Goal: Communication & Community: Answer question/provide support

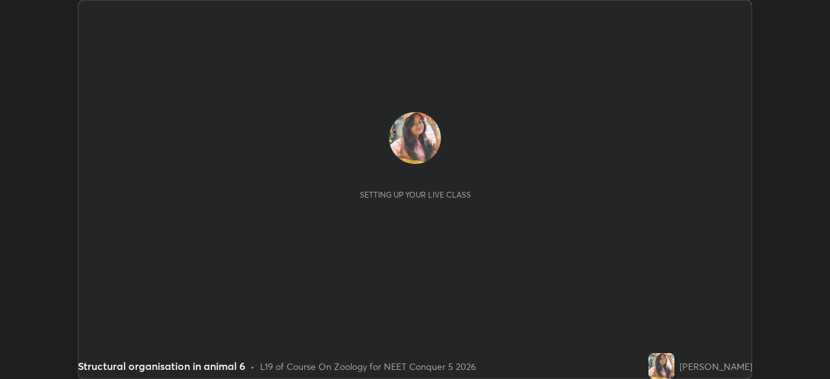
scroll to position [379, 830]
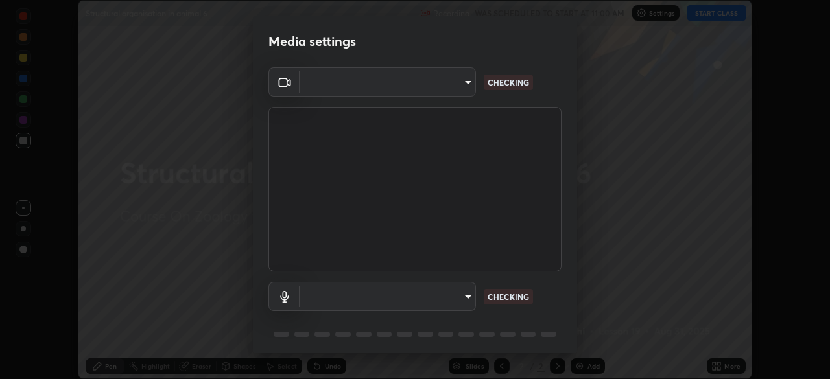
type input "fc38be1871f717ddc8e1b512eadbf63495b763d4820be899b5c927fedf8d93a0"
type input "communications"
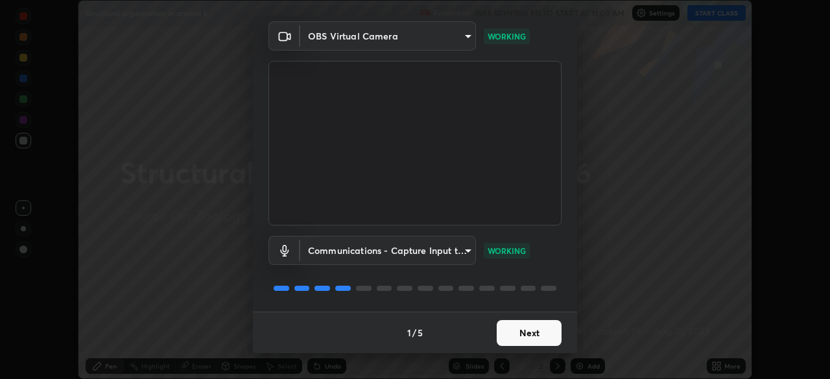
click at [513, 334] on button "Next" at bounding box center [529, 333] width 65 height 26
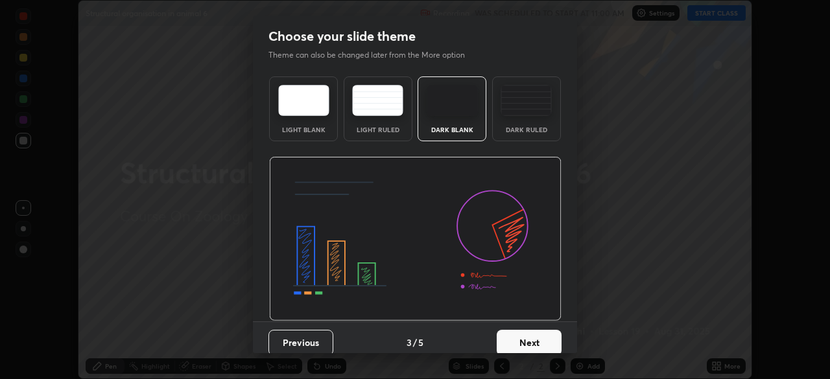
click at [512, 334] on button "Next" at bounding box center [529, 343] width 65 height 26
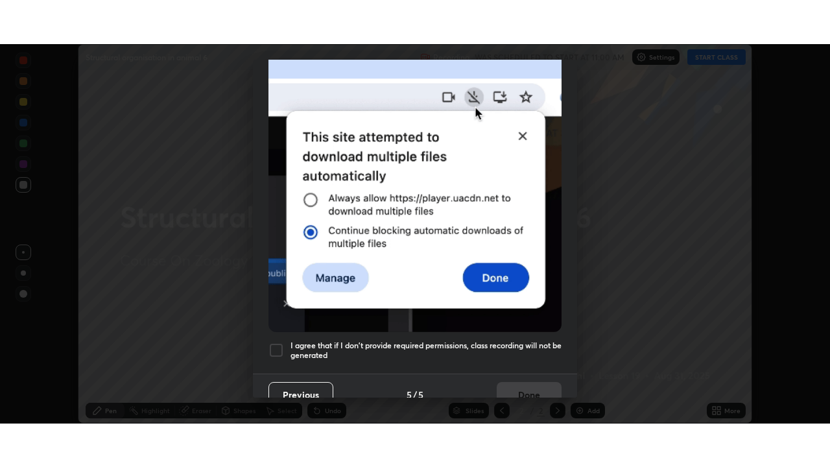
scroll to position [311, 0]
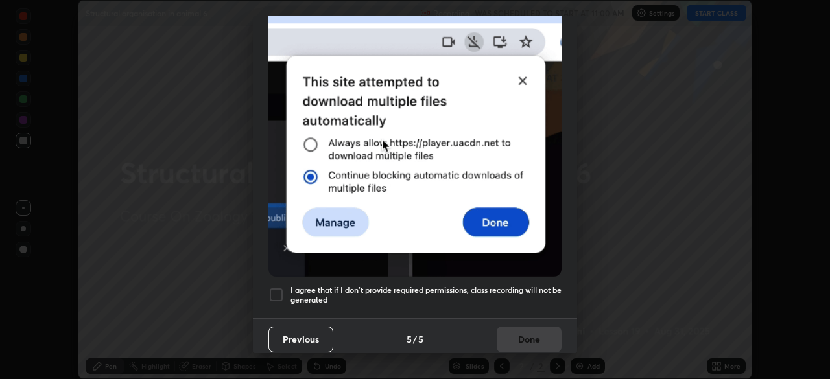
click at [268, 289] on div at bounding box center [276, 295] width 16 height 16
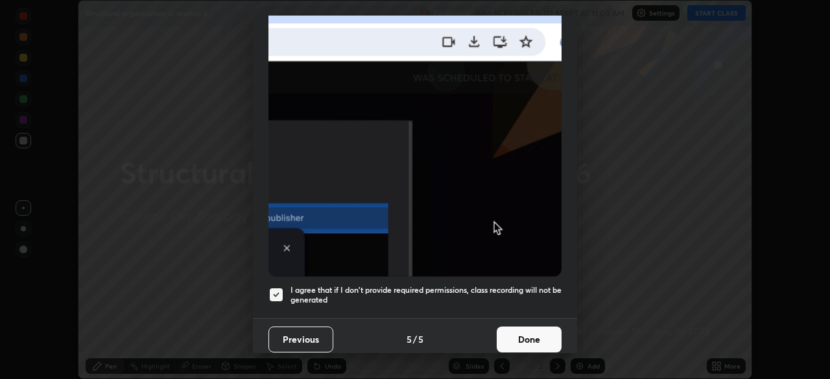
click at [525, 332] on button "Done" at bounding box center [529, 340] width 65 height 26
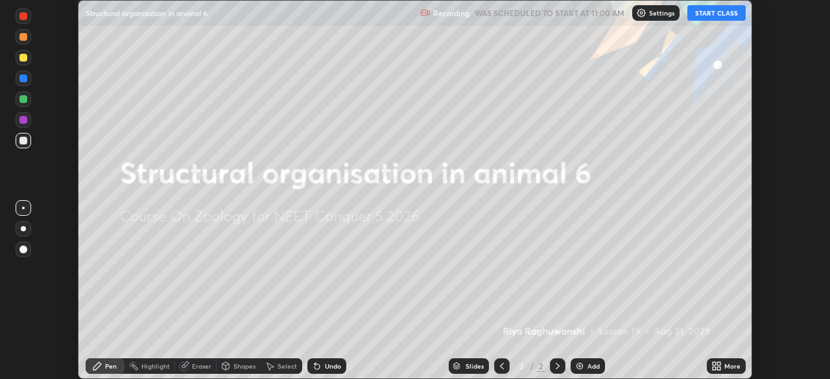
click at [714, 364] on icon at bounding box center [714, 363] width 3 height 3
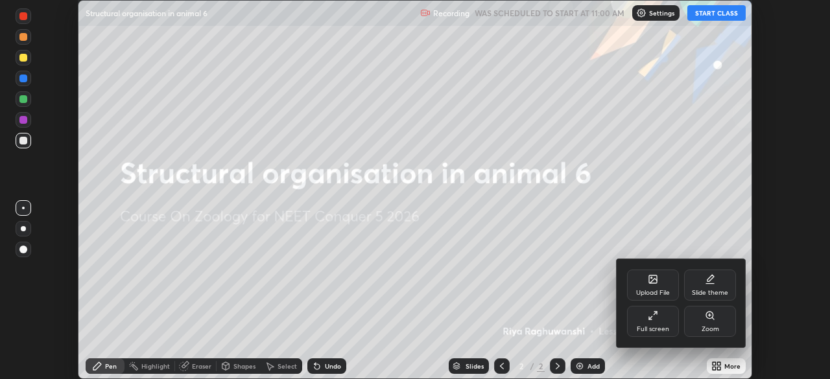
click at [653, 287] on div "Upload File" at bounding box center [653, 285] width 52 height 31
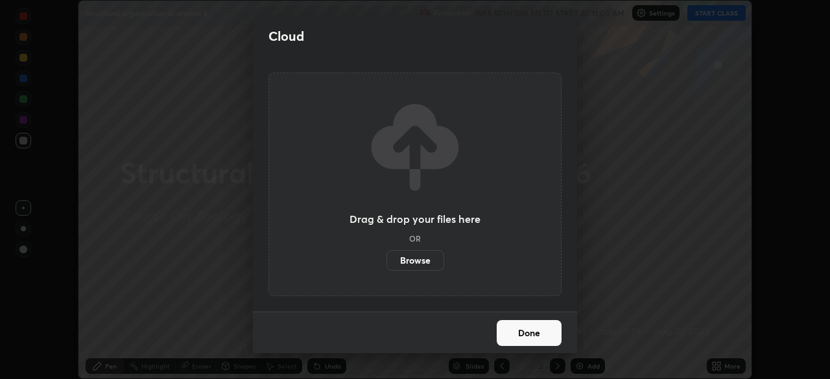
click at [428, 264] on label "Browse" at bounding box center [415, 260] width 58 height 21
click at [386, 264] on input "Browse" at bounding box center [386, 260] width 0 height 21
click at [515, 337] on button "Done" at bounding box center [529, 333] width 65 height 26
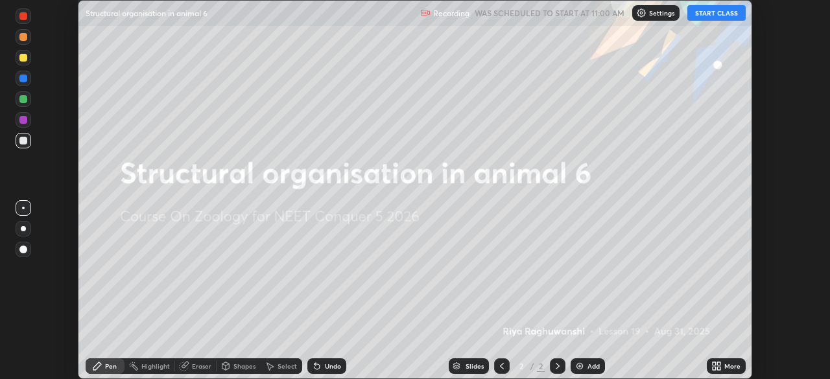
click at [705, 15] on button "START CLASS" at bounding box center [716, 13] width 58 height 16
click at [197, 366] on div "Eraser" at bounding box center [201, 366] width 19 height 6
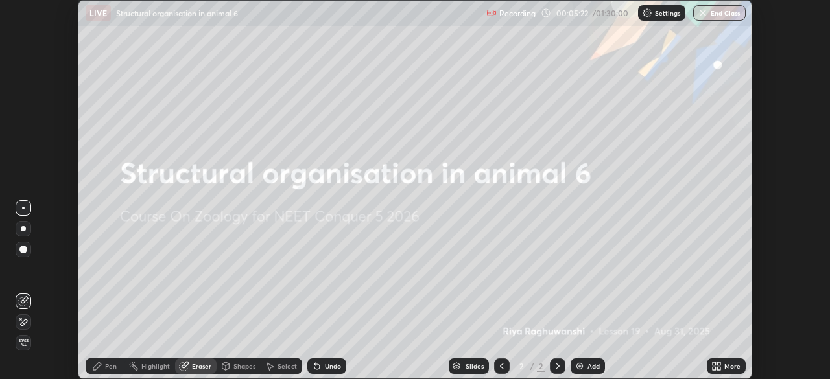
click at [714, 364] on icon at bounding box center [714, 363] width 3 height 3
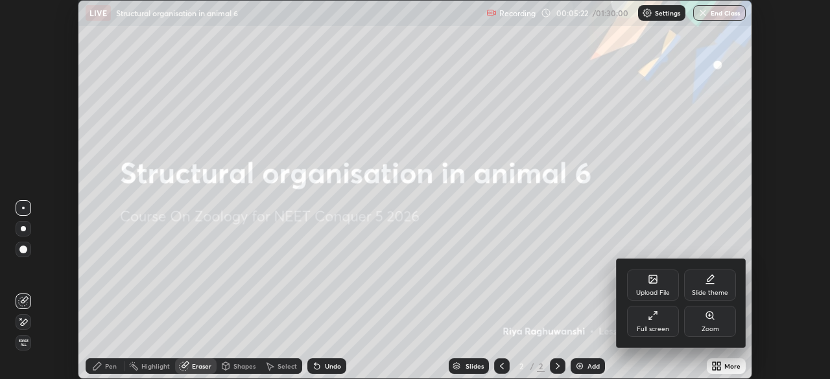
click at [654, 291] on div "Upload File" at bounding box center [653, 293] width 34 height 6
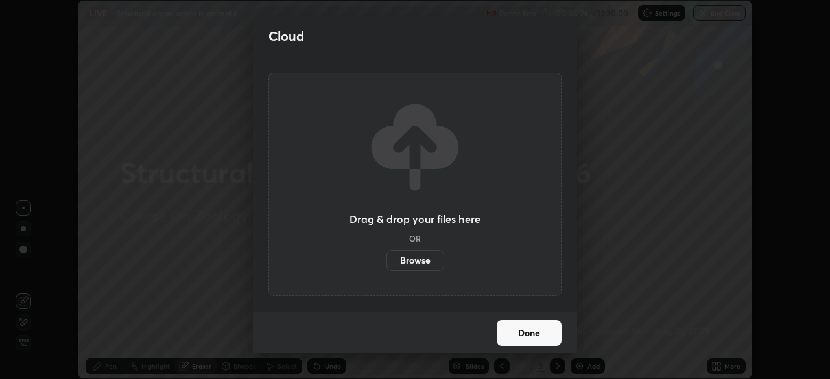
click at [428, 265] on label "Browse" at bounding box center [415, 260] width 58 height 21
click at [386, 265] on input "Browse" at bounding box center [386, 260] width 0 height 21
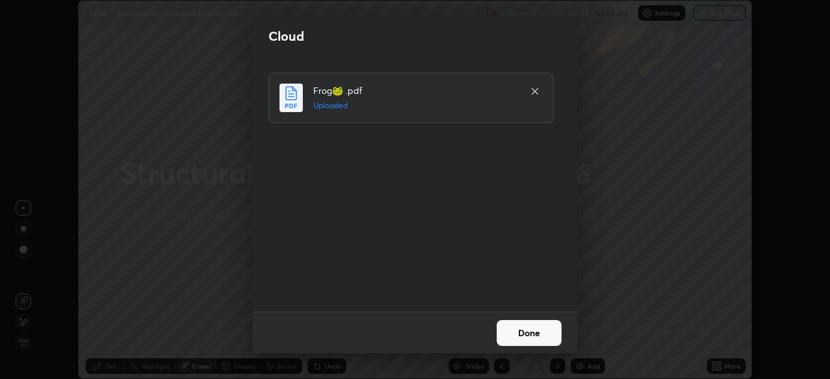
click at [517, 334] on button "Done" at bounding box center [529, 333] width 65 height 26
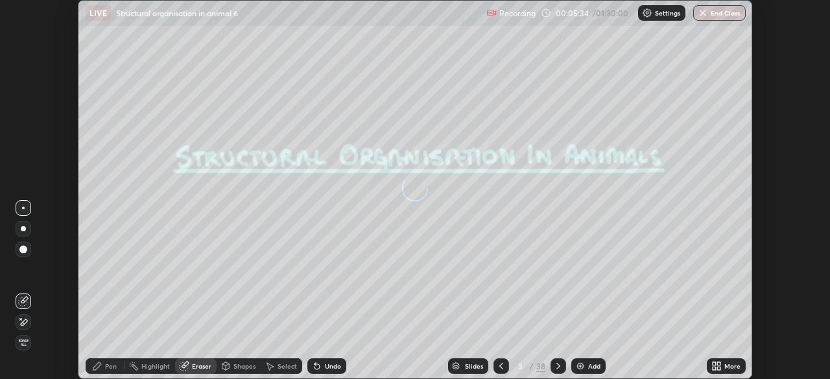
click at [499, 365] on icon at bounding box center [501, 366] width 4 height 6
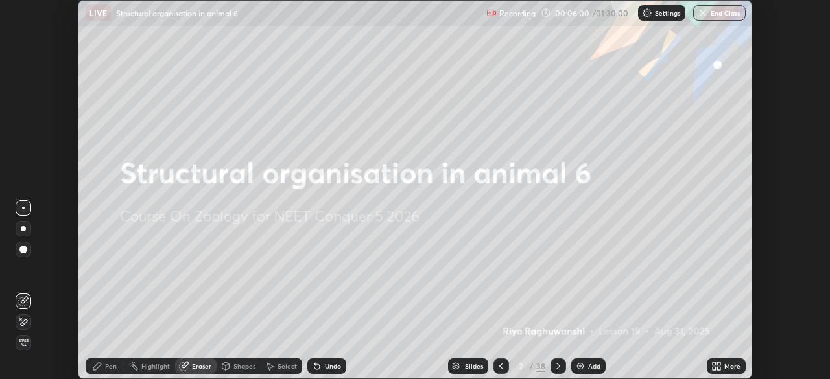
click at [716, 366] on icon at bounding box center [716, 366] width 10 height 10
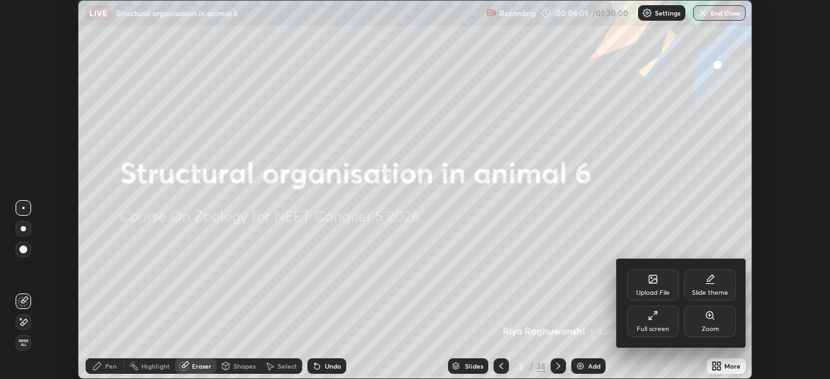
click at [658, 326] on div "Full screen" at bounding box center [653, 329] width 32 height 6
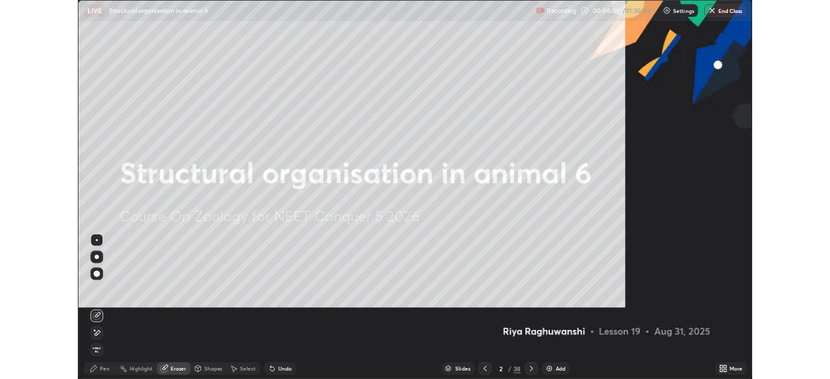
scroll to position [467, 830]
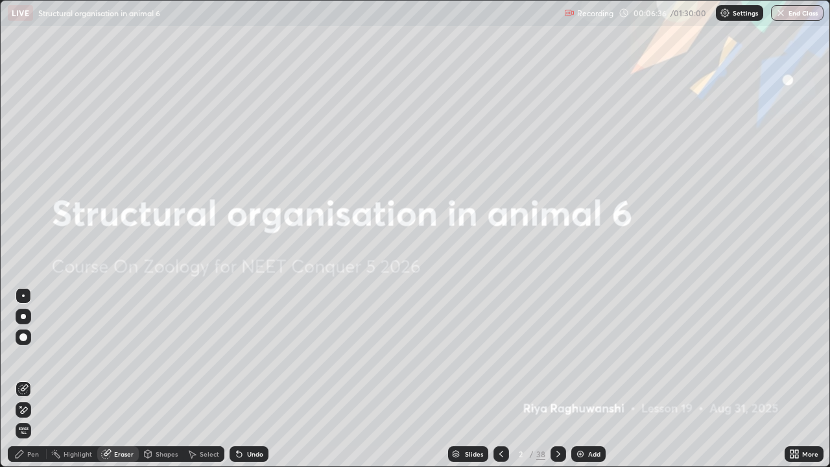
click at [557, 379] on icon at bounding box center [558, 454] width 10 height 10
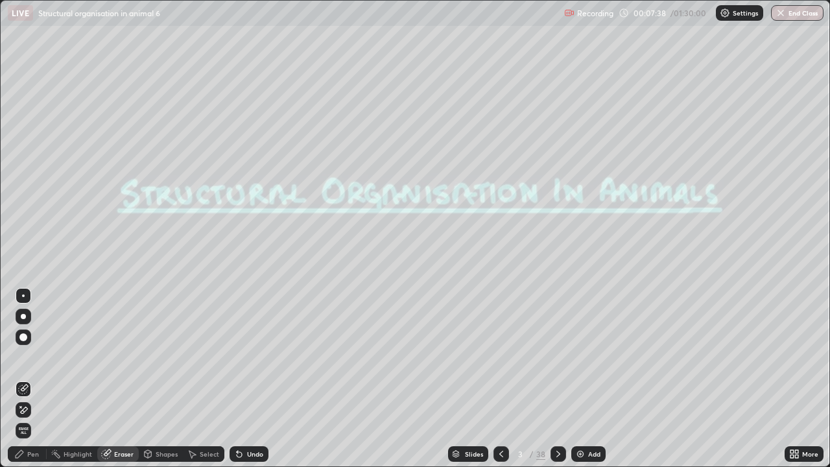
click at [558, 379] on icon at bounding box center [558, 454] width 10 height 10
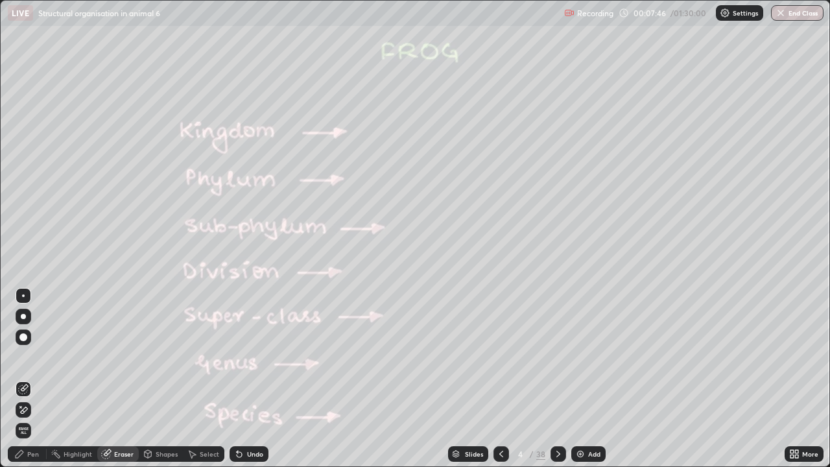
click at [25, 379] on div "Pen" at bounding box center [27, 454] width 39 height 16
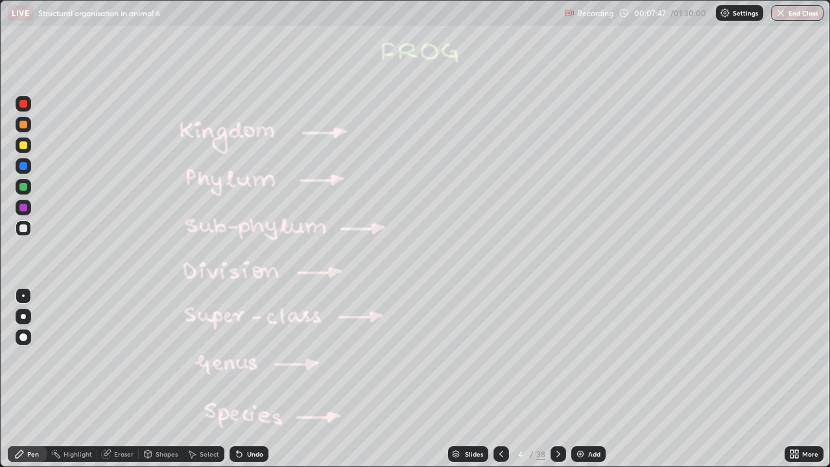
click at [21, 128] on div at bounding box center [23, 125] width 8 height 8
click at [23, 296] on div at bounding box center [23, 295] width 3 height 3
click at [29, 318] on div at bounding box center [24, 317] width 16 height 16
click at [556, 379] on icon at bounding box center [558, 454] width 10 height 10
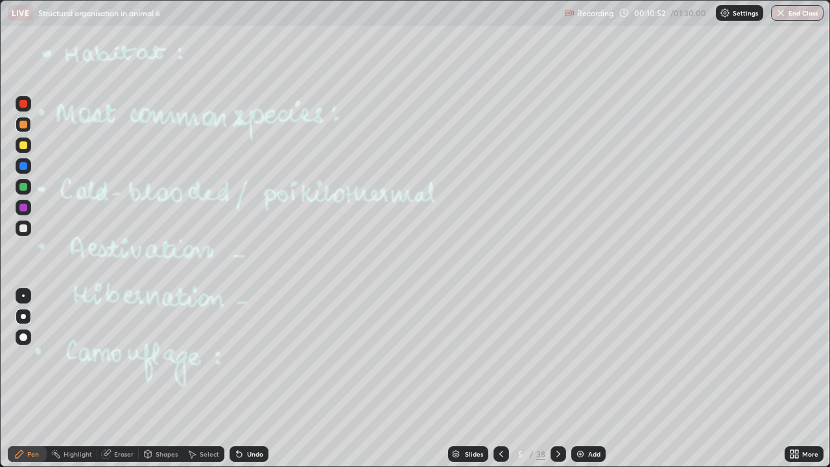
click at [26, 151] on div at bounding box center [24, 145] width 16 height 16
click at [23, 295] on div at bounding box center [23, 295] width 3 height 3
click at [556, 379] on icon at bounding box center [558, 454] width 10 height 10
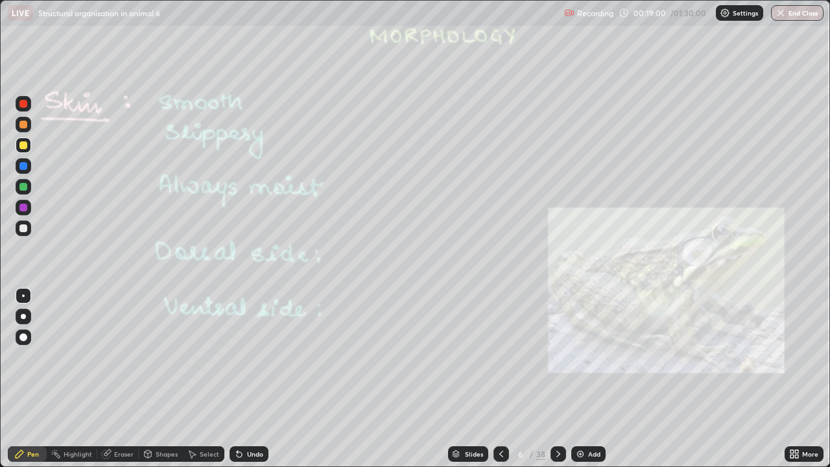
click at [556, 379] on icon at bounding box center [558, 454] width 10 height 10
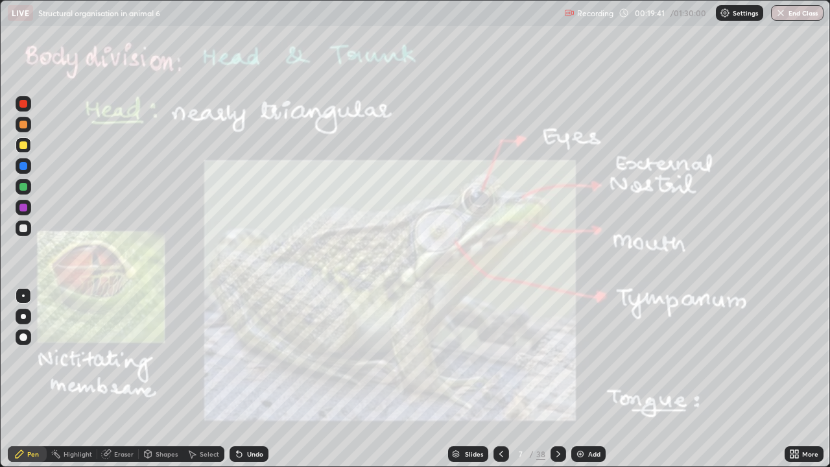
click at [24, 187] on div at bounding box center [23, 187] width 8 height 8
click at [242, 379] on div "Undo" at bounding box center [249, 454] width 39 height 16
click at [22, 206] on div at bounding box center [23, 208] width 8 height 8
click at [22, 190] on div at bounding box center [23, 187] width 8 height 8
click at [751, 242] on button "Undo" at bounding box center [762, 250] width 38 height 16
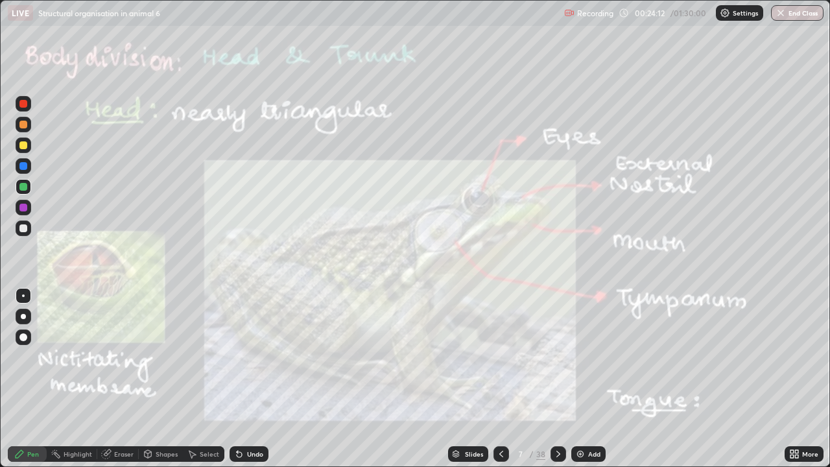
click at [23, 228] on div at bounding box center [23, 228] width 8 height 8
click at [21, 207] on div at bounding box center [23, 208] width 8 height 8
click at [124, 379] on div "Eraser" at bounding box center [123, 454] width 19 height 6
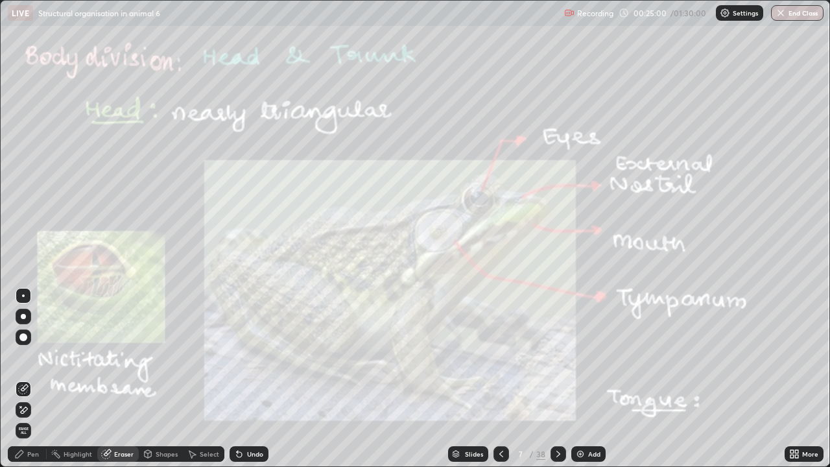
click at [38, 379] on div "Pen" at bounding box center [33, 454] width 12 height 6
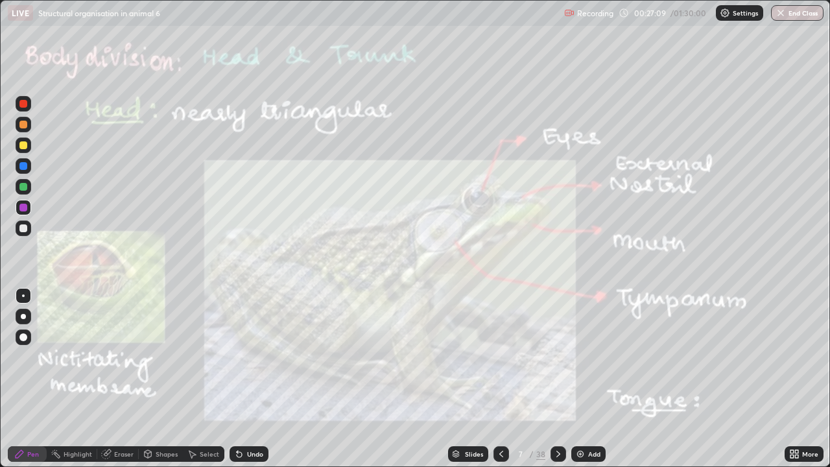
click at [109, 379] on icon at bounding box center [106, 454] width 8 height 8
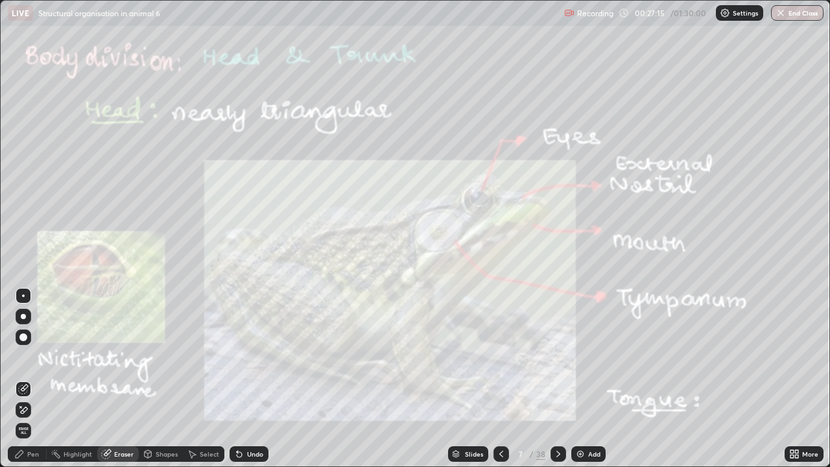
click at [19, 379] on icon at bounding box center [20, 454] width 8 height 8
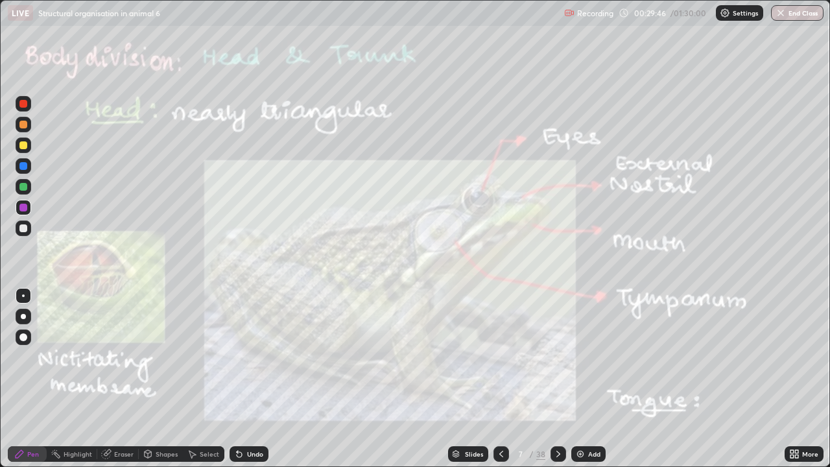
click at [557, 379] on icon at bounding box center [558, 454] width 10 height 10
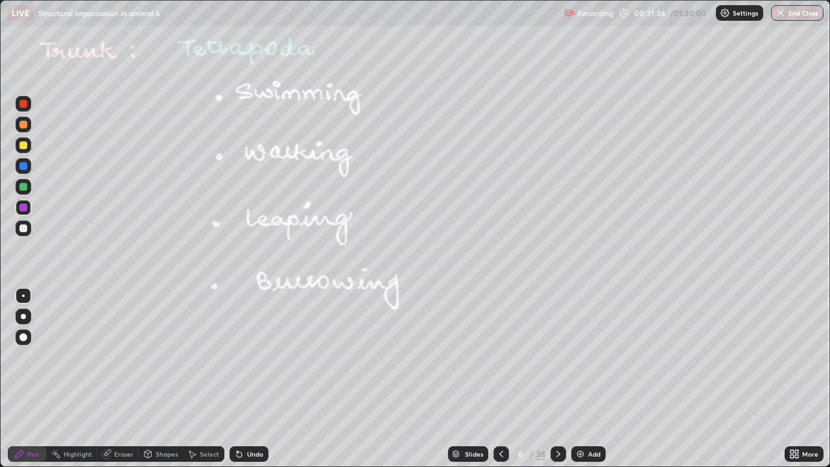
click at [558, 379] on icon at bounding box center [558, 454] width 10 height 10
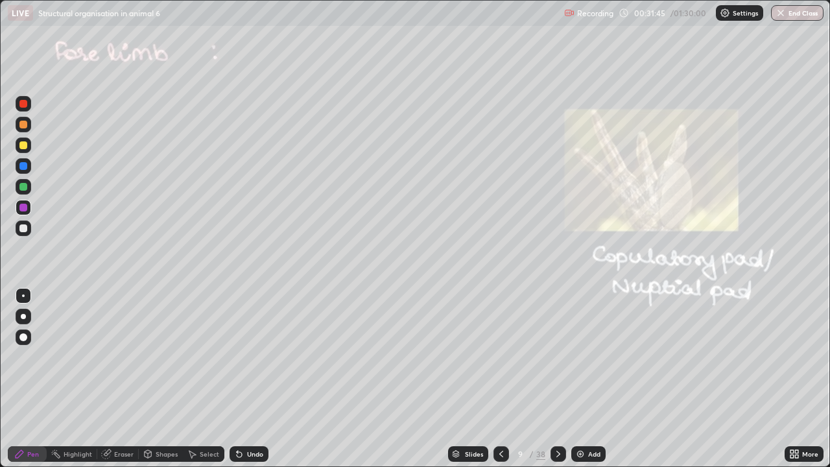
click at [23, 147] on div at bounding box center [23, 145] width 8 height 8
click at [88, 379] on div "Highlight" at bounding box center [72, 454] width 51 height 16
click at [22, 229] on div at bounding box center [23, 228] width 8 height 8
click at [25, 210] on div at bounding box center [23, 208] width 8 height 8
click at [241, 379] on icon at bounding box center [239, 454] width 10 height 10
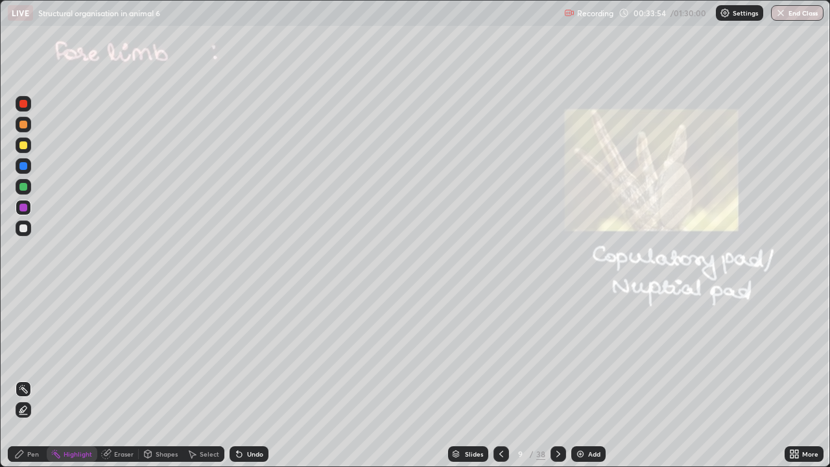
click at [237, 379] on icon at bounding box center [239, 454] width 5 height 5
click at [20, 379] on icon at bounding box center [19, 454] width 10 height 10
click at [21, 148] on div at bounding box center [23, 145] width 8 height 8
click at [556, 379] on icon at bounding box center [558, 454] width 4 height 6
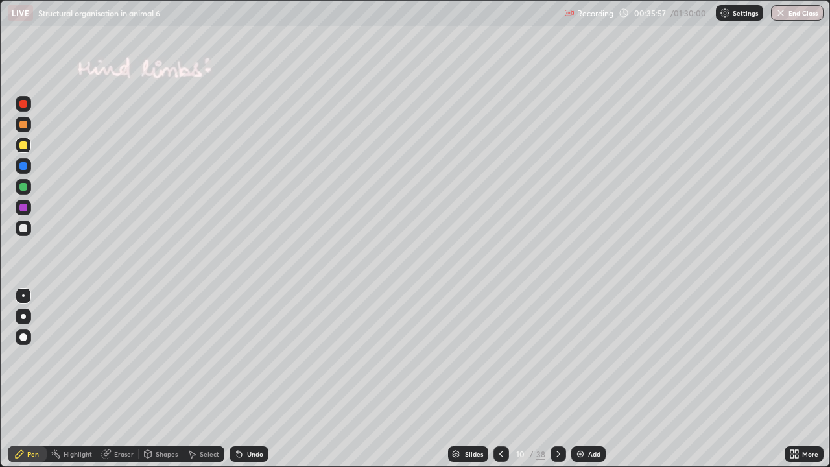
click at [556, 379] on icon at bounding box center [558, 454] width 10 height 10
click at [21, 228] on div at bounding box center [23, 228] width 8 height 8
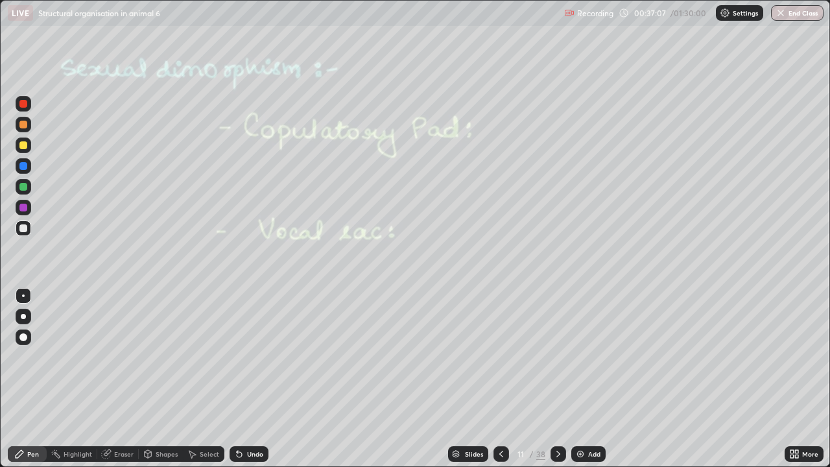
click at [24, 188] on div at bounding box center [23, 187] width 8 height 8
click at [25, 166] on div at bounding box center [23, 166] width 8 height 8
click at [21, 145] on div at bounding box center [23, 145] width 8 height 8
click at [23, 209] on div at bounding box center [23, 208] width 8 height 8
click at [558, 379] on icon at bounding box center [558, 454] width 10 height 10
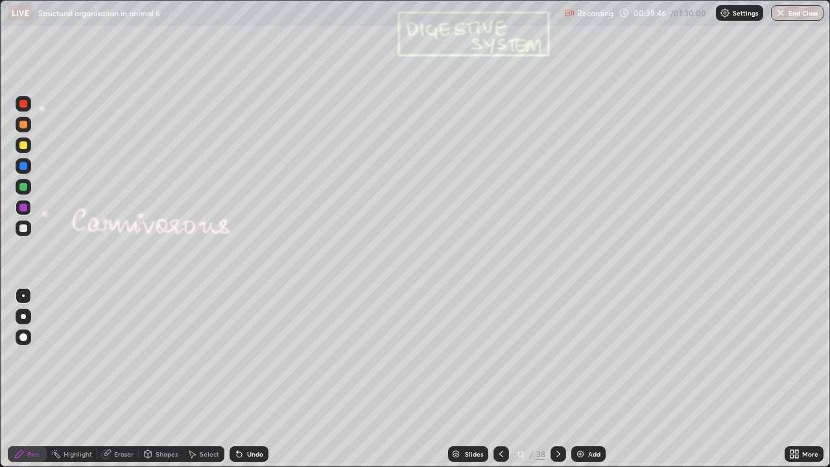
click at [22, 125] on div at bounding box center [23, 125] width 8 height 8
click at [558, 379] on icon at bounding box center [558, 454] width 10 height 10
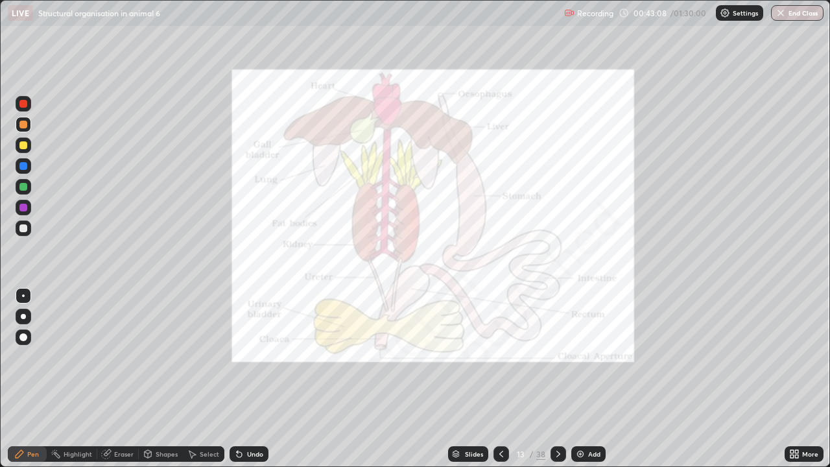
click at [21, 105] on div at bounding box center [23, 104] width 8 height 8
click at [556, 379] on icon at bounding box center [558, 454] width 10 height 10
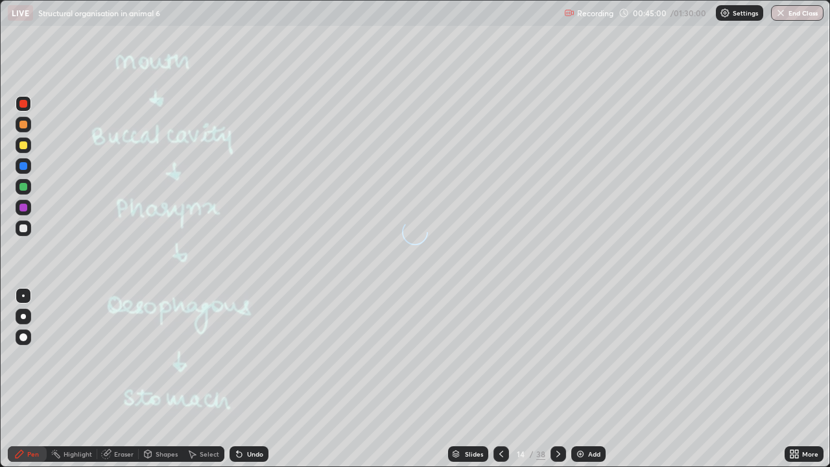
click at [556, 379] on icon at bounding box center [558, 454] width 10 height 10
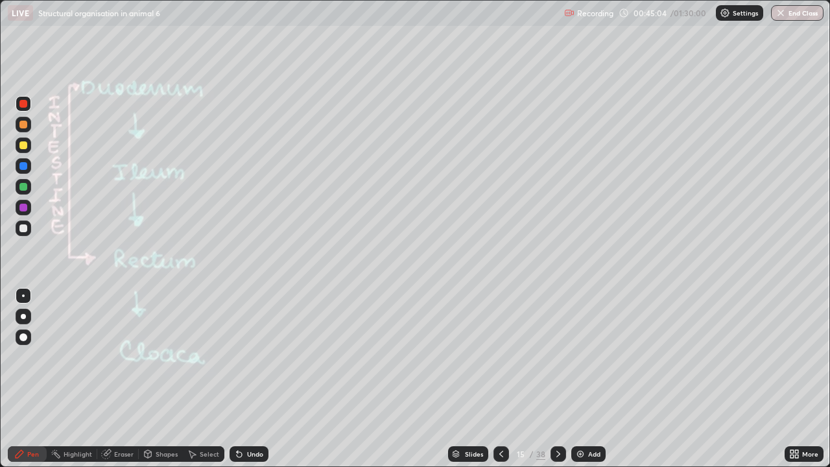
click at [500, 379] on icon at bounding box center [501, 454] width 10 height 10
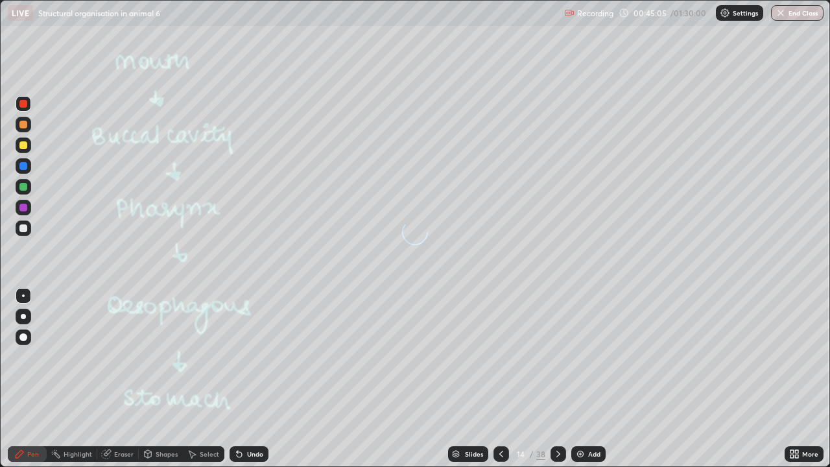
click at [500, 379] on icon at bounding box center [501, 454] width 4 height 6
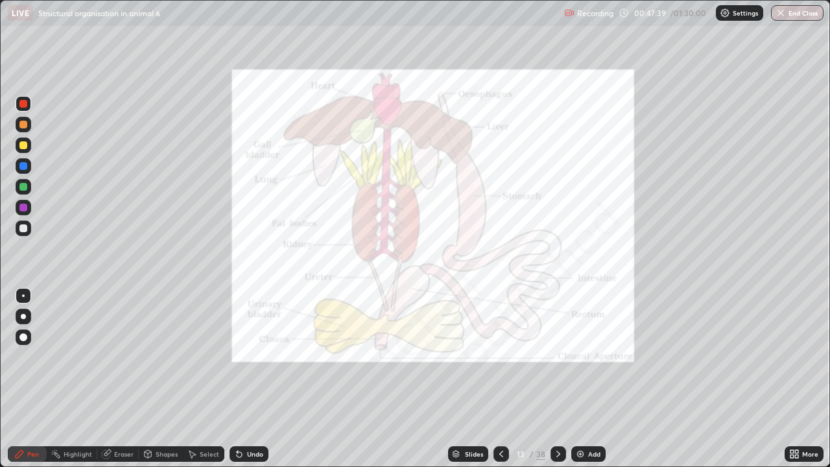
click at [556, 379] on icon at bounding box center [558, 454] width 10 height 10
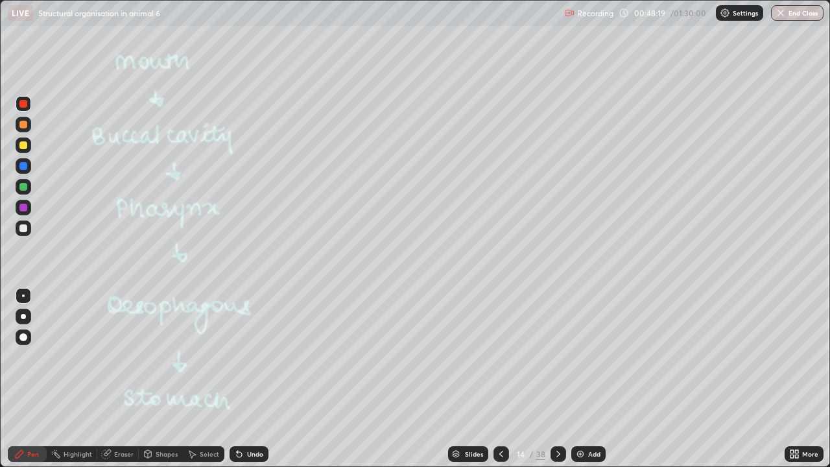
click at [22, 233] on div at bounding box center [24, 228] width 16 height 16
click at [19, 185] on div at bounding box center [23, 187] width 8 height 8
click at [257, 379] on div "Undo" at bounding box center [255, 454] width 16 height 6
click at [681, 379] on div "Slides 14 / 38 Add" at bounding box center [526, 454] width 516 height 26
click at [696, 379] on div "Slides 14 / 38 Add" at bounding box center [526, 454] width 516 height 26
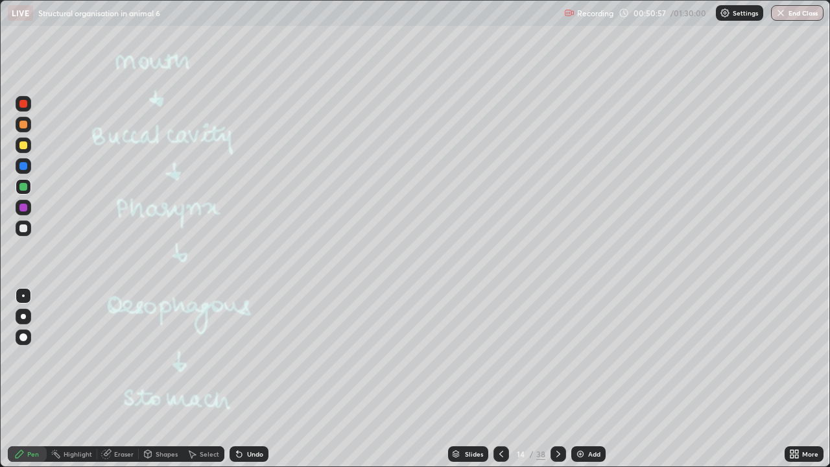
click at [702, 379] on div "Slides 14 / 38 Add" at bounding box center [526, 454] width 516 height 26
click at [703, 379] on div "Slides 14 / 38 Add" at bounding box center [526, 454] width 516 height 26
click at [704, 379] on div "Slides 14 / 38 Add" at bounding box center [526, 454] width 516 height 26
click at [241, 379] on icon at bounding box center [239, 454] width 10 height 10
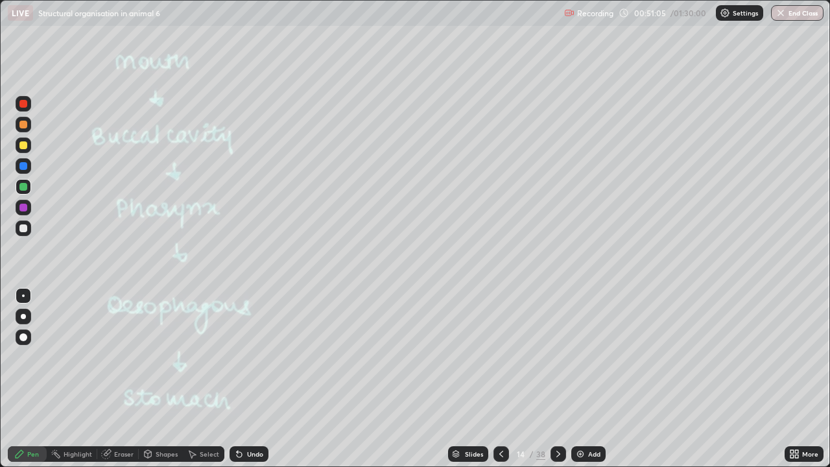
click at [240, 379] on icon at bounding box center [239, 454] width 5 height 5
click at [240, 379] on icon at bounding box center [239, 454] width 10 height 10
click at [239, 379] on icon at bounding box center [239, 454] width 5 height 5
click at [240, 379] on icon at bounding box center [239, 454] width 10 height 10
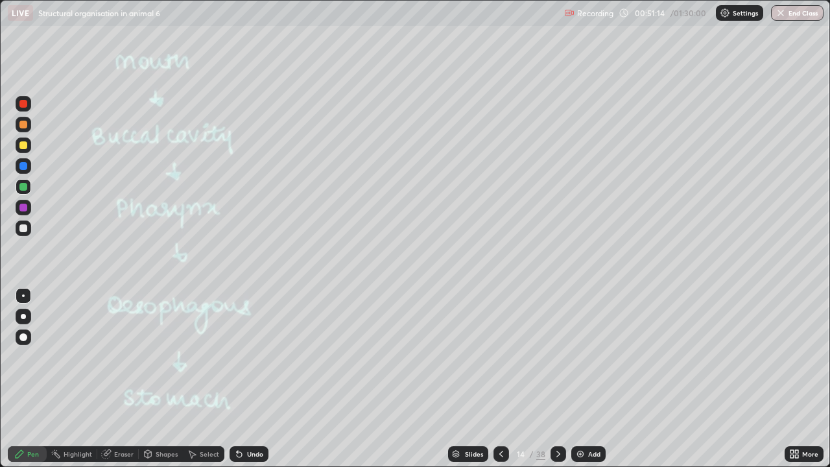
click at [158, 379] on div "Shapes" at bounding box center [167, 454] width 22 height 6
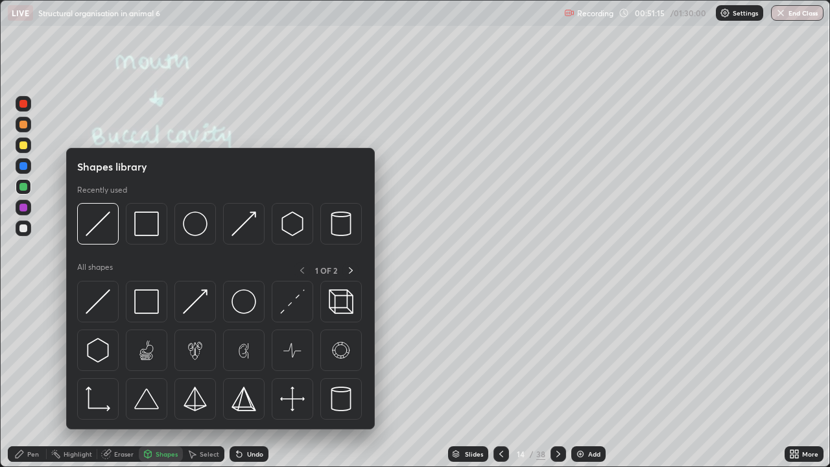
click at [197, 379] on div "Select" at bounding box center [203, 454] width 41 height 16
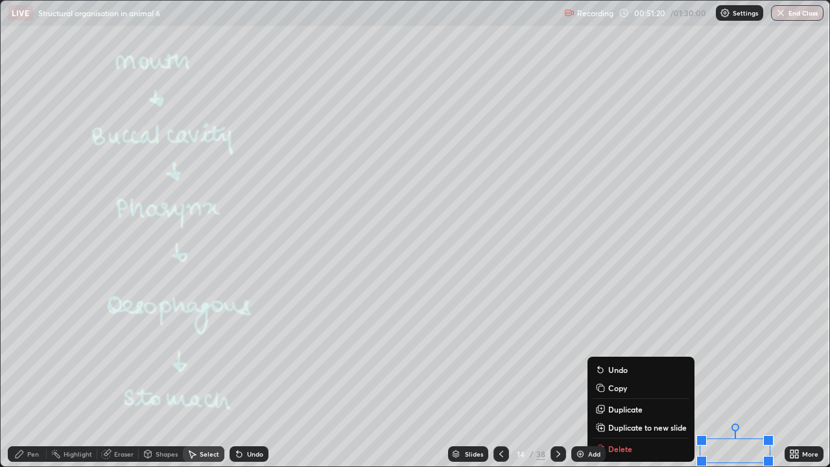
click at [545, 379] on div "0 ° Undo Copy Duplicate Duplicate to new slide Delete" at bounding box center [415, 234] width 829 height 466
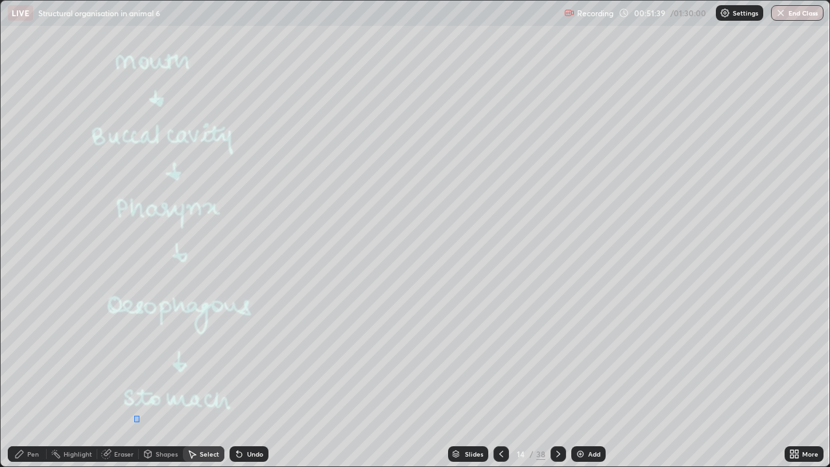
click at [134, 379] on div "0 ° Undo Copy Duplicate Duplicate to new slide Delete" at bounding box center [415, 234] width 829 height 466
click at [27, 379] on div "Pen" at bounding box center [27, 454] width 39 height 16
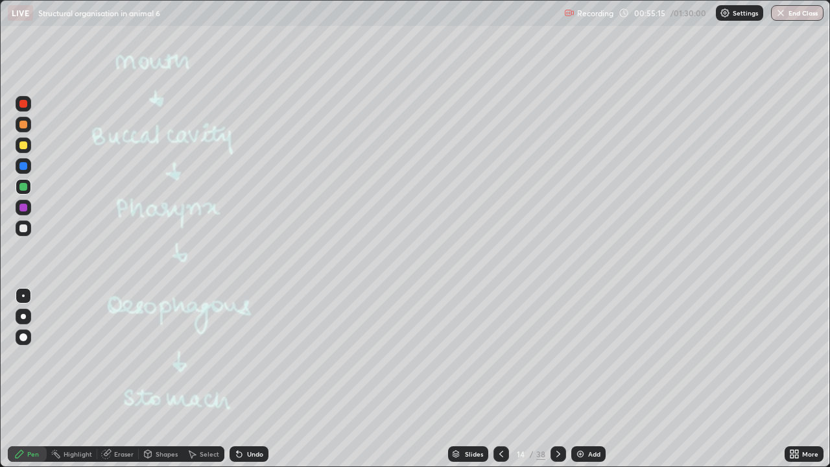
click at [556, 379] on icon at bounding box center [558, 454] width 10 height 10
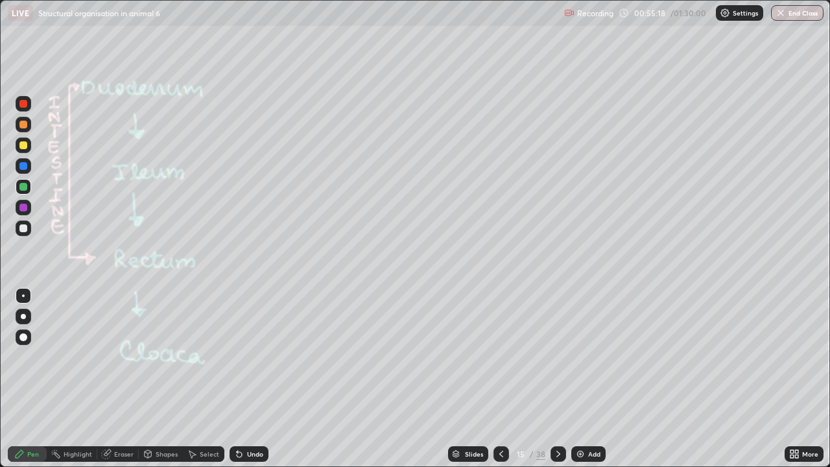
click at [496, 379] on icon at bounding box center [501, 454] width 10 height 10
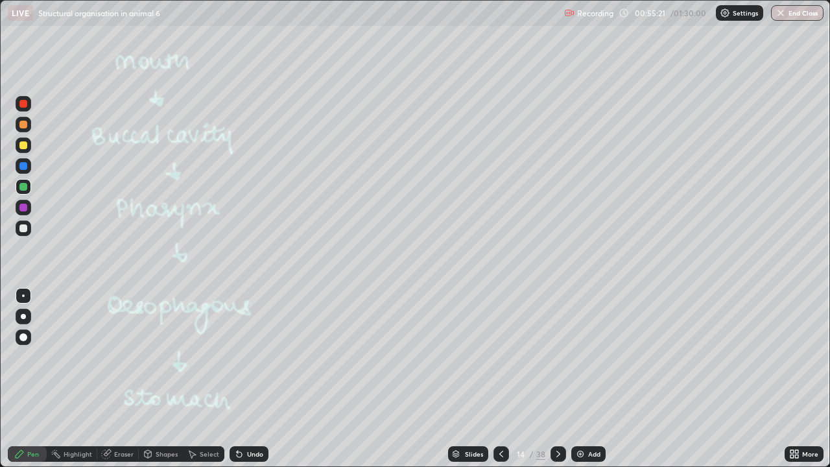
click at [24, 229] on div at bounding box center [23, 228] width 8 height 8
click at [260, 379] on div "Undo" at bounding box center [246, 454] width 44 height 26
click at [556, 379] on icon at bounding box center [558, 454] width 10 height 10
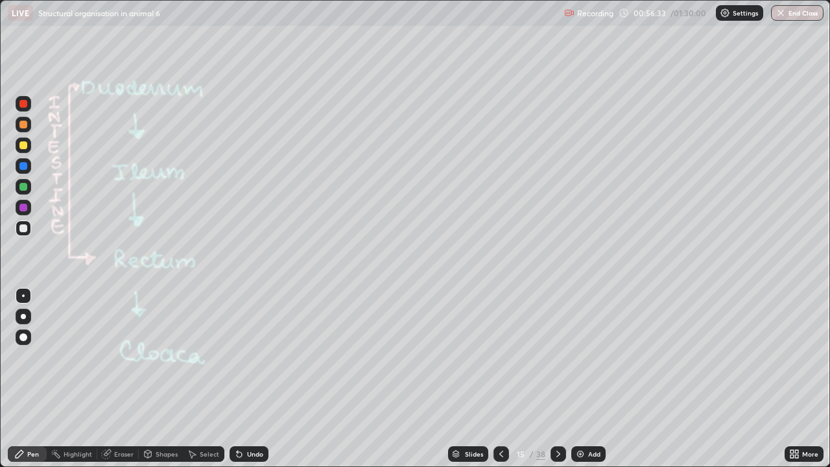
click at [23, 151] on div at bounding box center [24, 145] width 16 height 16
click at [247, 379] on div "Undo" at bounding box center [255, 454] width 16 height 6
click at [551, 379] on div at bounding box center [558, 454] width 16 height 16
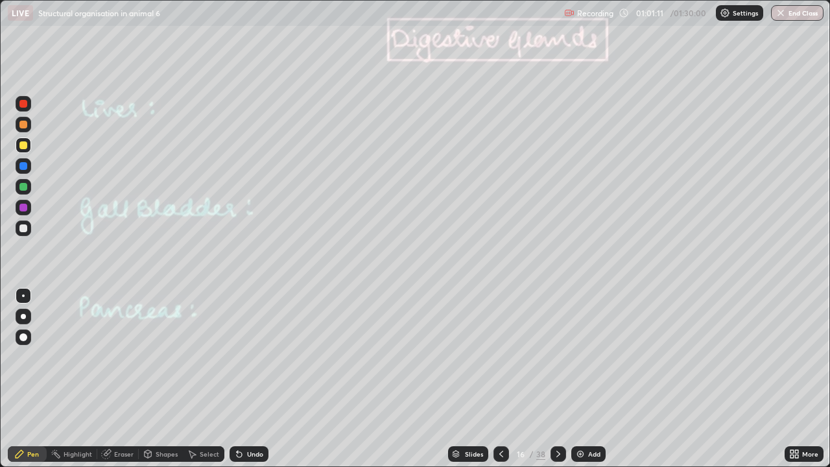
click at [249, 379] on div "Undo" at bounding box center [255, 454] width 16 height 6
click at [558, 379] on icon at bounding box center [558, 454] width 10 height 10
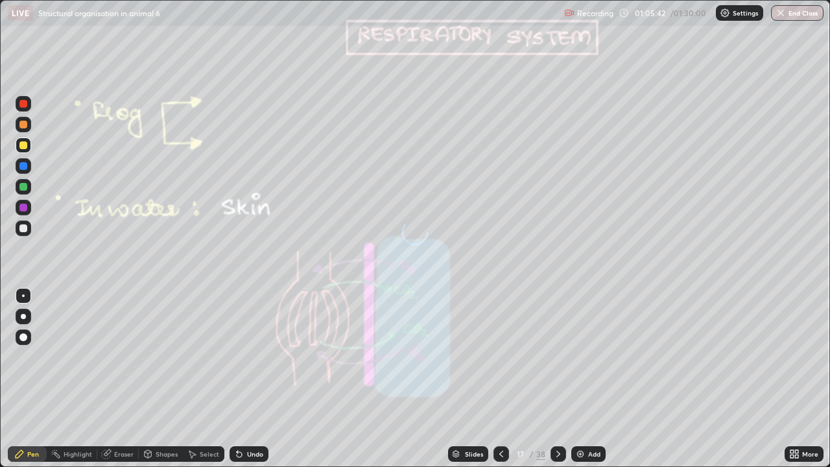
click at [556, 379] on icon at bounding box center [558, 454] width 10 height 10
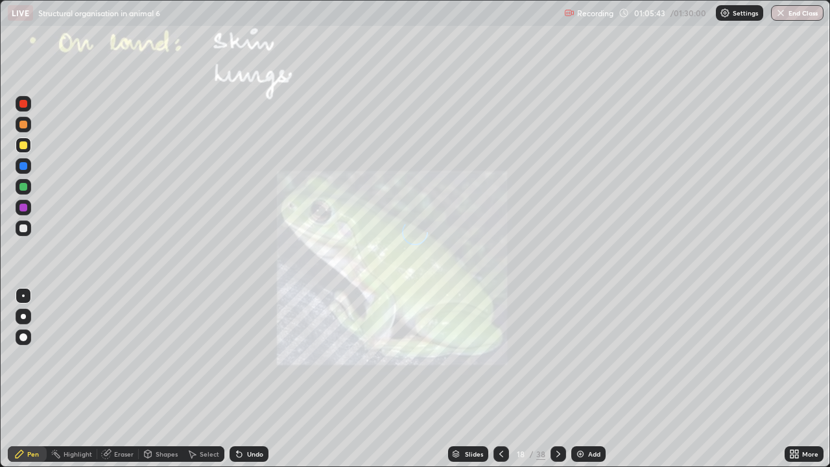
click at [500, 379] on icon at bounding box center [501, 454] width 10 height 10
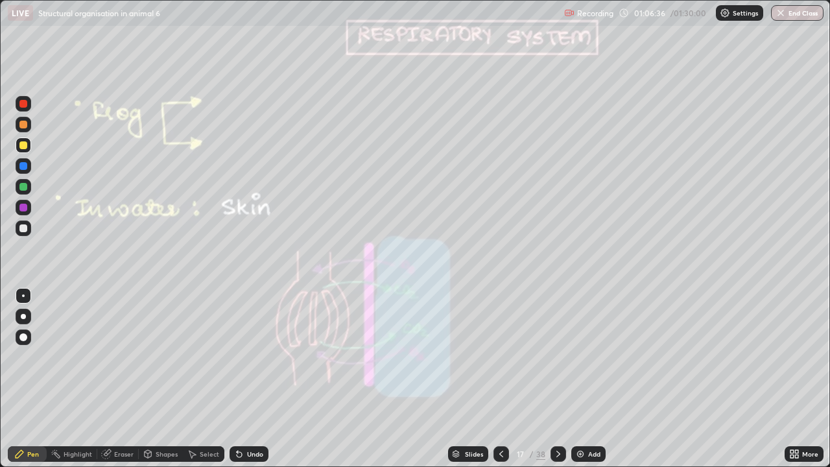
click at [21, 231] on div at bounding box center [23, 228] width 8 height 8
click at [23, 187] on div at bounding box center [23, 187] width 8 height 8
click at [558, 379] on icon at bounding box center [558, 454] width 4 height 6
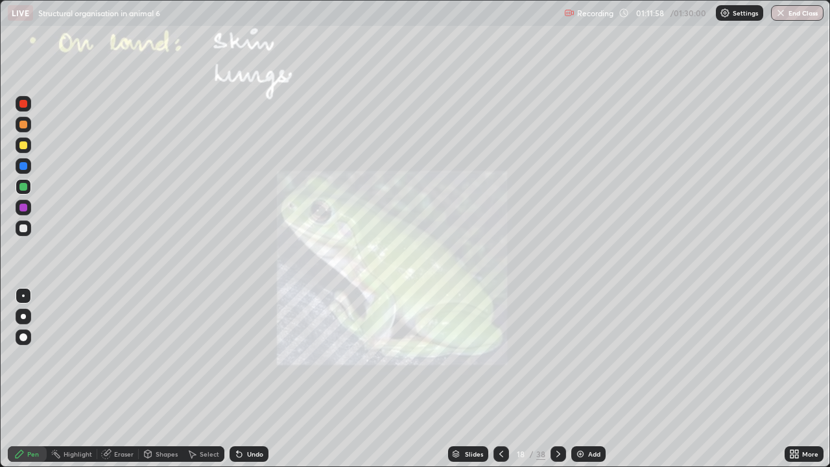
click at [20, 147] on div at bounding box center [23, 145] width 8 height 8
click at [25, 168] on div at bounding box center [23, 166] width 8 height 8
click at [22, 104] on div at bounding box center [23, 104] width 8 height 8
click at [27, 331] on div at bounding box center [24, 337] width 16 height 16
click at [237, 379] on icon at bounding box center [239, 454] width 5 height 5
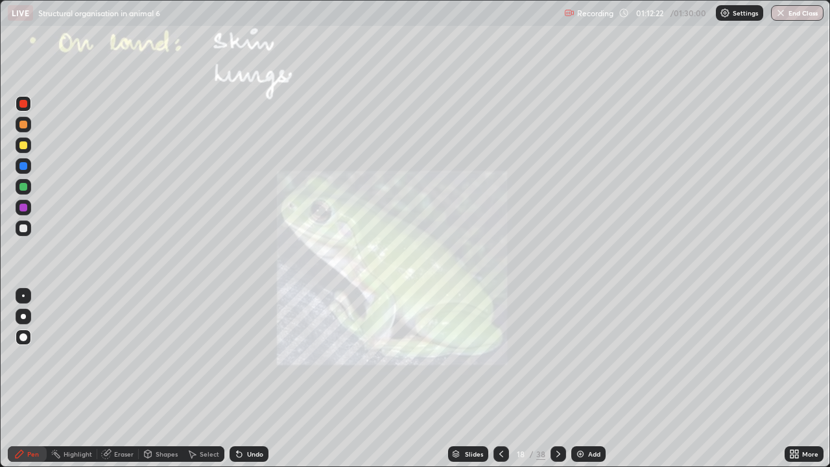
click at [21, 211] on div at bounding box center [23, 208] width 8 height 8
click at [243, 379] on div "Undo" at bounding box center [249, 454] width 39 height 16
click at [22, 190] on div at bounding box center [23, 187] width 8 height 8
click at [21, 189] on div at bounding box center [23, 187] width 8 height 8
click at [23, 231] on div at bounding box center [23, 228] width 8 height 8
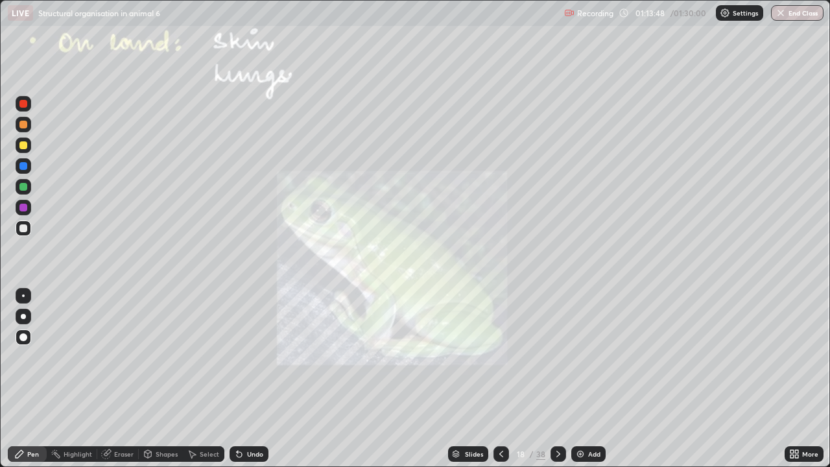
click at [24, 145] on div at bounding box center [23, 145] width 8 height 8
click at [21, 225] on div at bounding box center [23, 228] width 8 height 8
click at [22, 206] on div at bounding box center [23, 208] width 8 height 8
click at [24, 226] on div at bounding box center [23, 228] width 8 height 8
click at [557, 379] on icon at bounding box center [558, 454] width 10 height 10
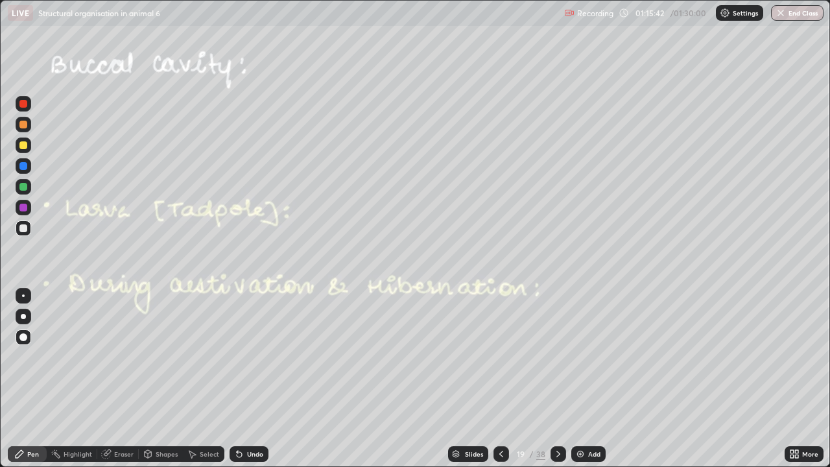
click at [23, 146] on div at bounding box center [23, 145] width 8 height 8
click at [25, 318] on div at bounding box center [23, 316] width 5 height 5
click at [237, 379] on icon at bounding box center [239, 454] width 5 height 5
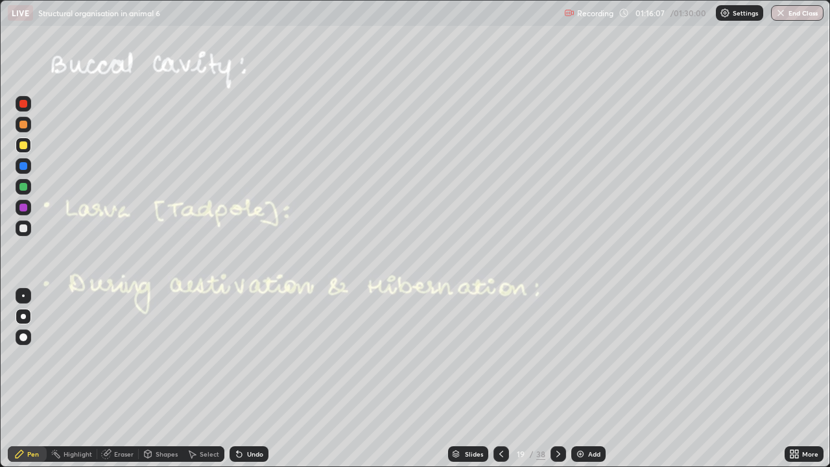
click at [237, 379] on icon at bounding box center [239, 454] width 5 height 5
click at [21, 230] on div at bounding box center [23, 228] width 8 height 8
click at [556, 379] on icon at bounding box center [558, 454] width 10 height 10
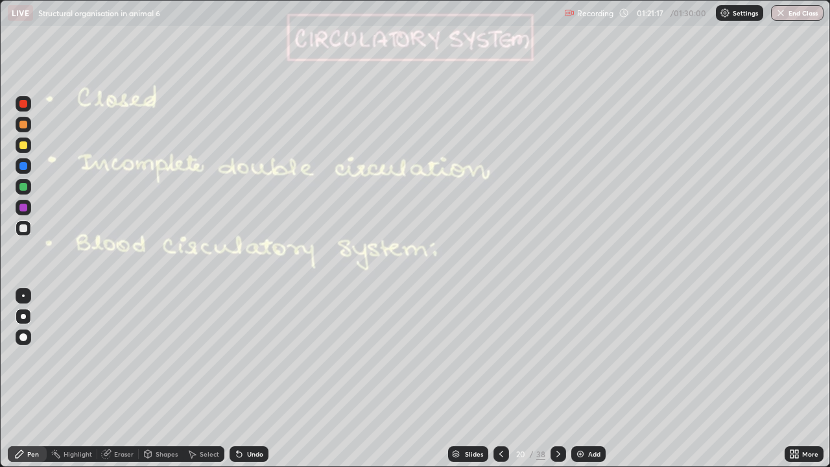
click at [554, 379] on icon at bounding box center [558, 454] width 10 height 10
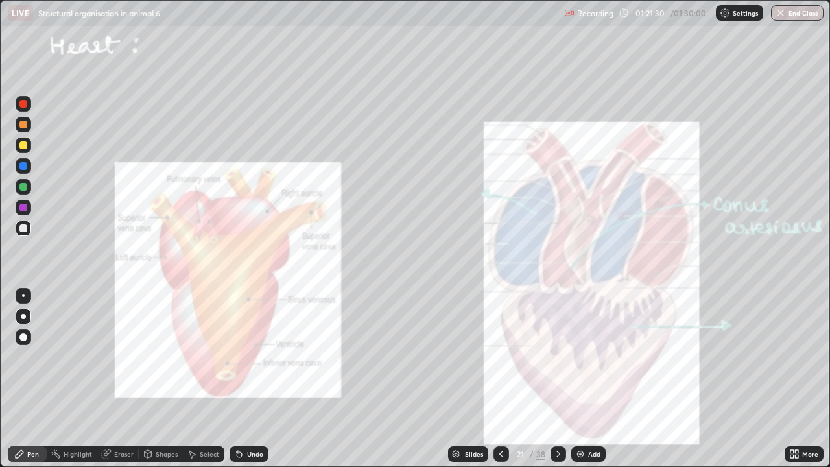
click at [556, 379] on icon at bounding box center [558, 454] width 10 height 10
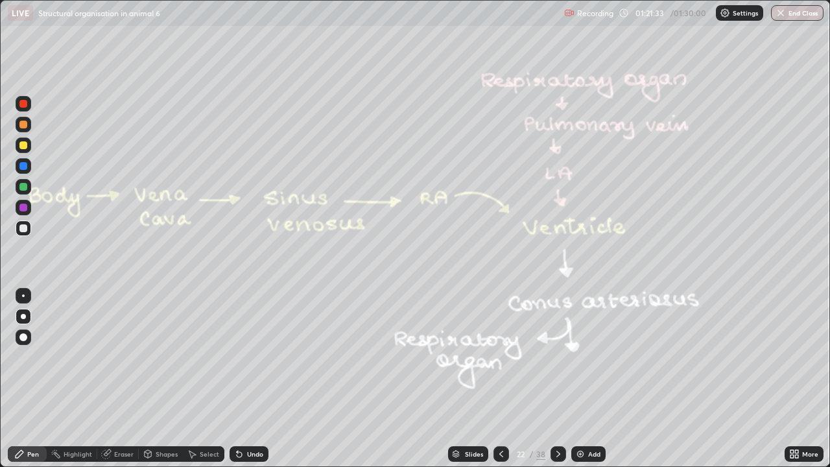
click at [556, 379] on icon at bounding box center [558, 454] width 10 height 10
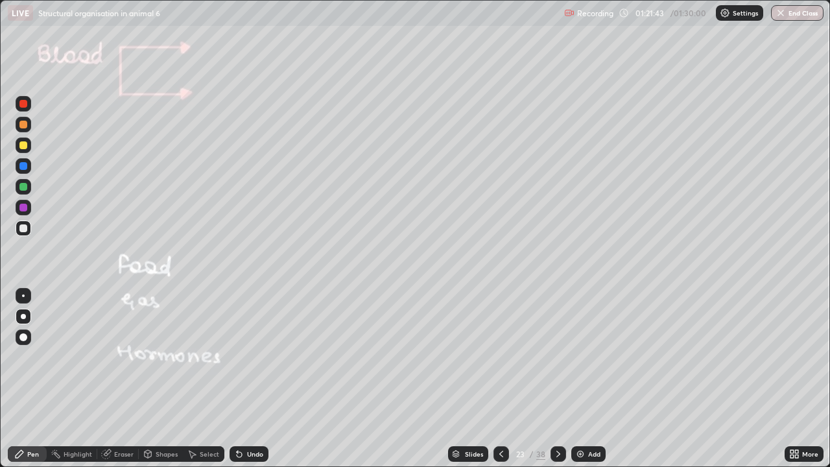
click at [23, 186] on div at bounding box center [23, 187] width 8 height 8
click at [20, 207] on div at bounding box center [23, 208] width 8 height 8
click at [20, 225] on div at bounding box center [23, 228] width 8 height 8
click at [22, 209] on div at bounding box center [23, 208] width 8 height 8
click at [23, 126] on div at bounding box center [23, 125] width 8 height 8
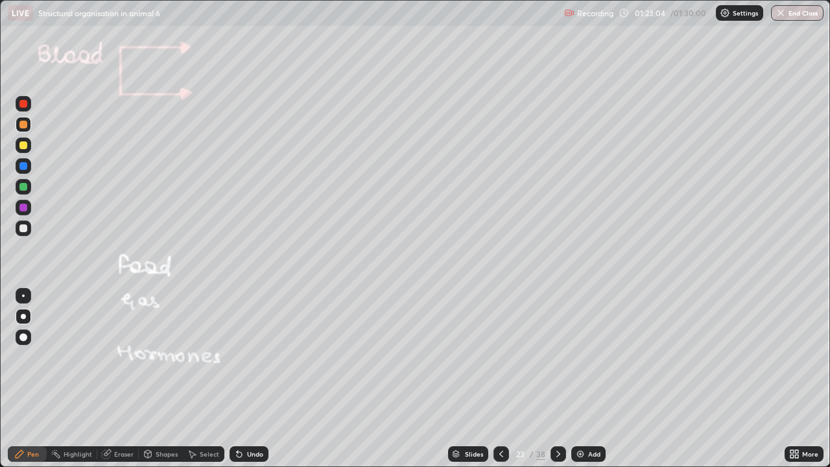
click at [252, 379] on div "Undo" at bounding box center [255, 454] width 16 height 6
click at [251, 379] on div "Undo" at bounding box center [255, 454] width 16 height 6
click at [247, 379] on div "Undo" at bounding box center [255, 454] width 16 height 6
click at [25, 187] on div at bounding box center [23, 187] width 8 height 8
click at [499, 379] on icon at bounding box center [501, 454] width 4 height 6
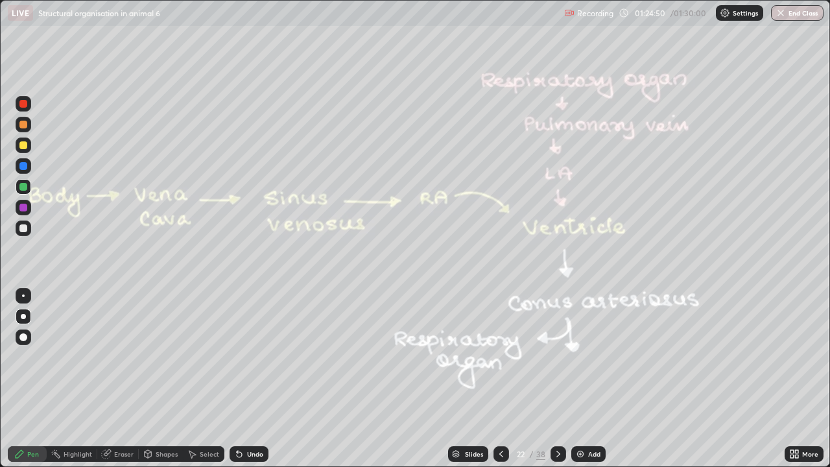
click at [562, 379] on div at bounding box center [558, 454] width 16 height 16
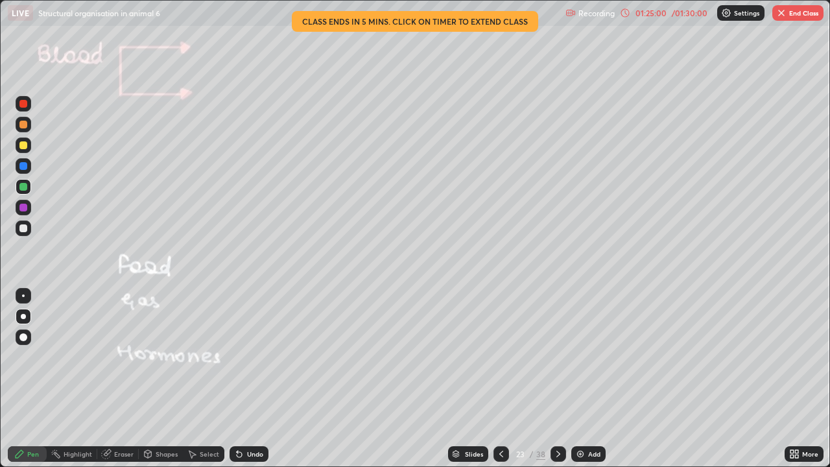
click at [791, 379] on icon at bounding box center [791, 451] width 3 height 3
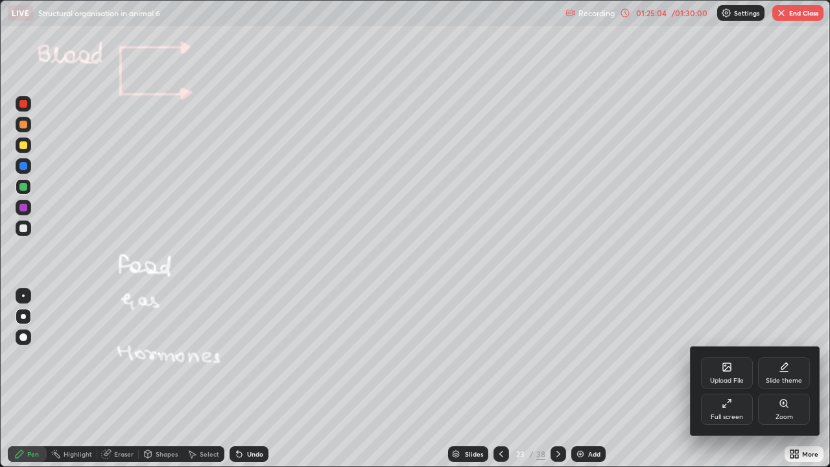
click at [726, 379] on div "Full screen" at bounding box center [727, 417] width 32 height 6
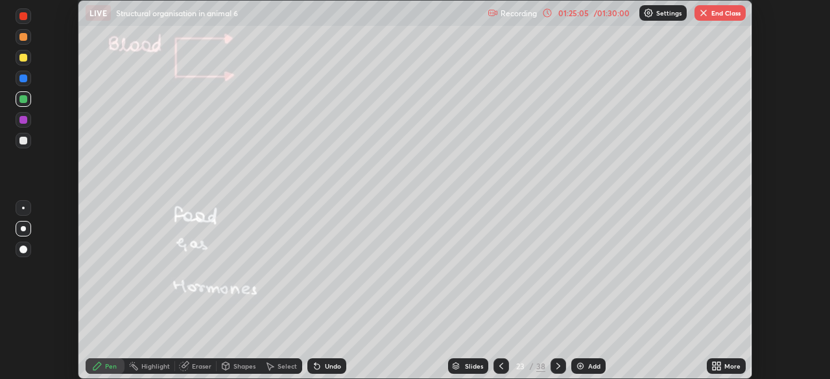
scroll to position [64457, 64006]
click at [703, 14] on img "button" at bounding box center [703, 13] width 10 height 10
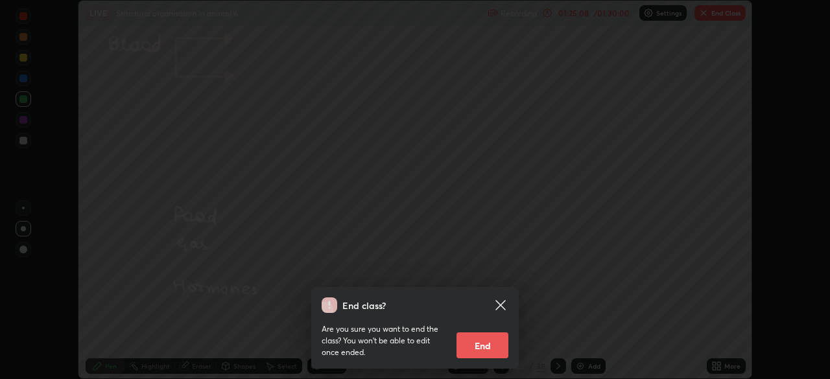
click at [482, 348] on button "End" at bounding box center [482, 346] width 52 height 26
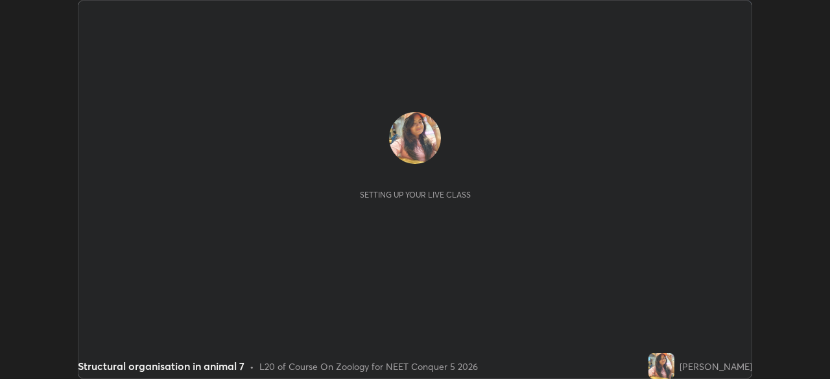
scroll to position [379, 830]
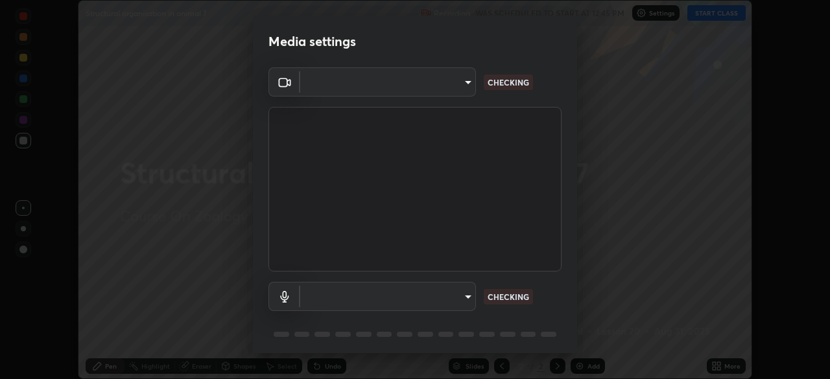
type input "fc38be1871f717ddc8e1b512eadbf63495b763d4820be899b5c927fedf8d93a0"
type input "communications"
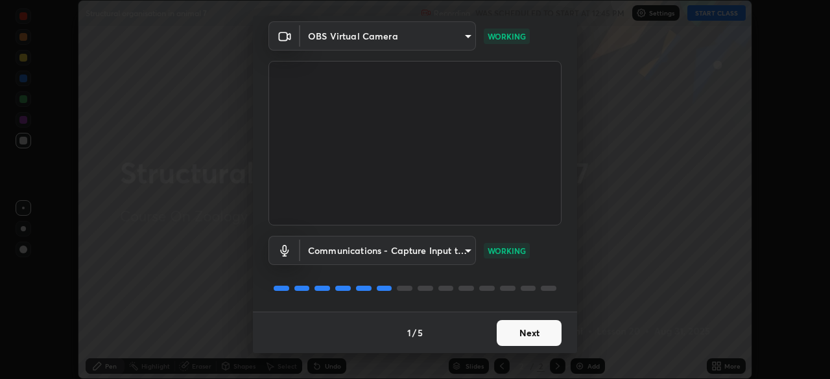
click at [502, 333] on button "Next" at bounding box center [529, 333] width 65 height 26
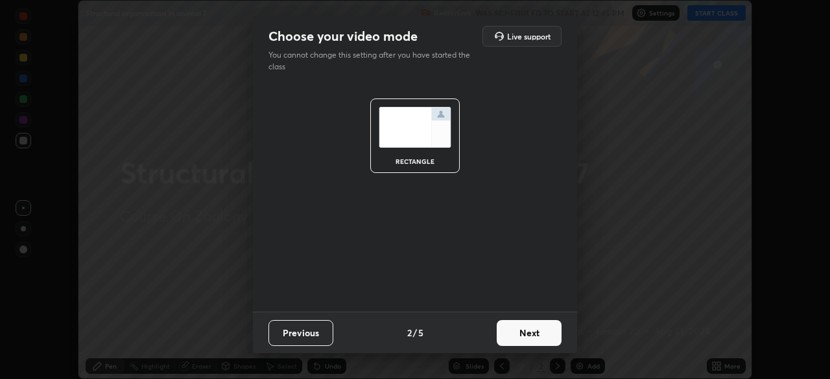
click at [504, 336] on button "Next" at bounding box center [529, 333] width 65 height 26
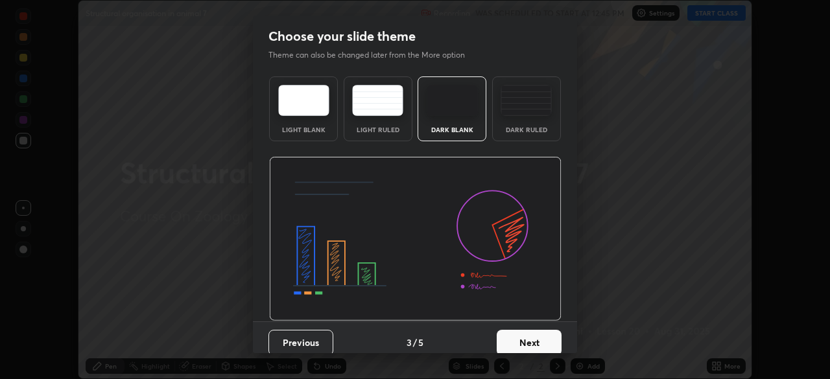
click at [510, 342] on button "Next" at bounding box center [529, 343] width 65 height 26
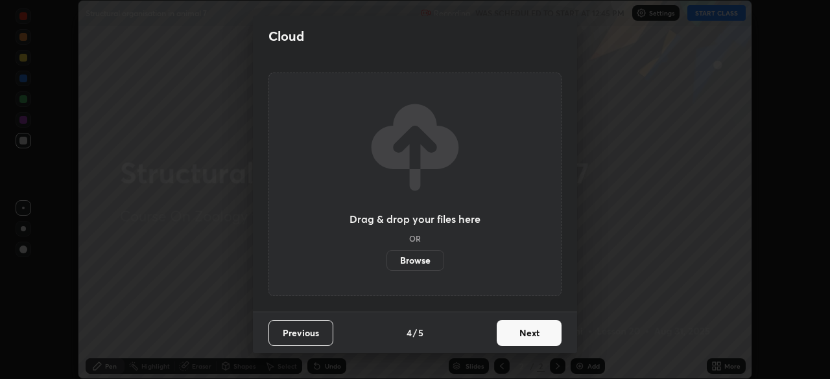
click at [505, 333] on button "Next" at bounding box center [529, 333] width 65 height 26
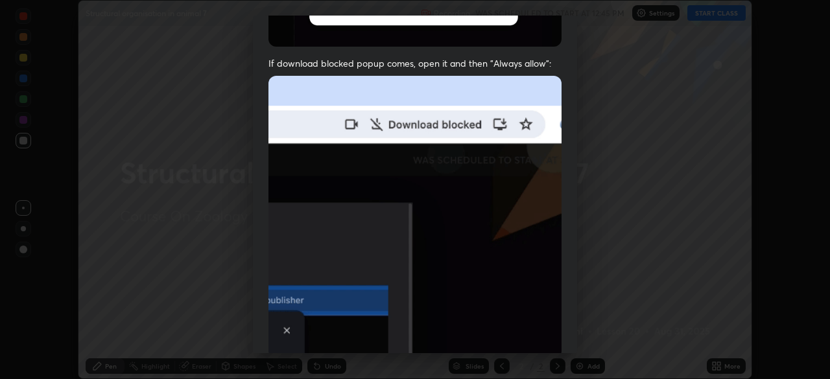
scroll to position [311, 0]
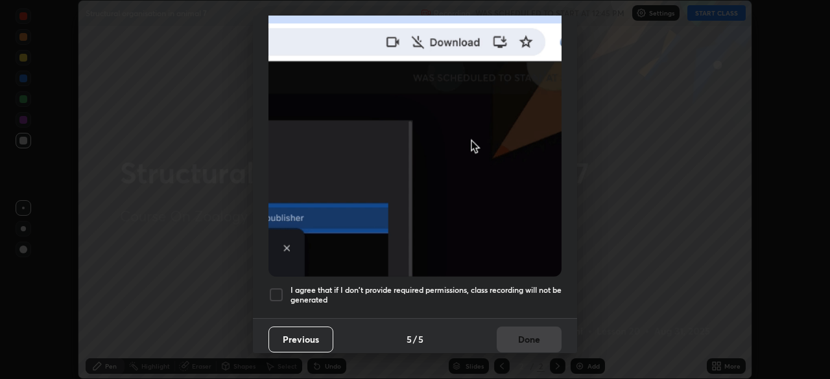
click at [279, 289] on div at bounding box center [276, 295] width 16 height 16
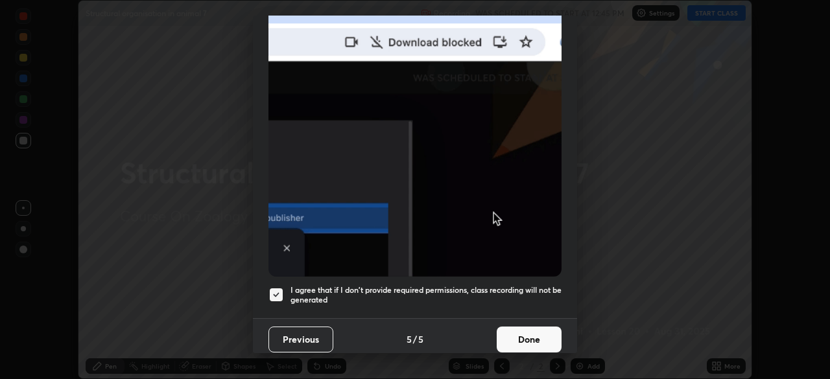
click at [521, 335] on button "Done" at bounding box center [529, 340] width 65 height 26
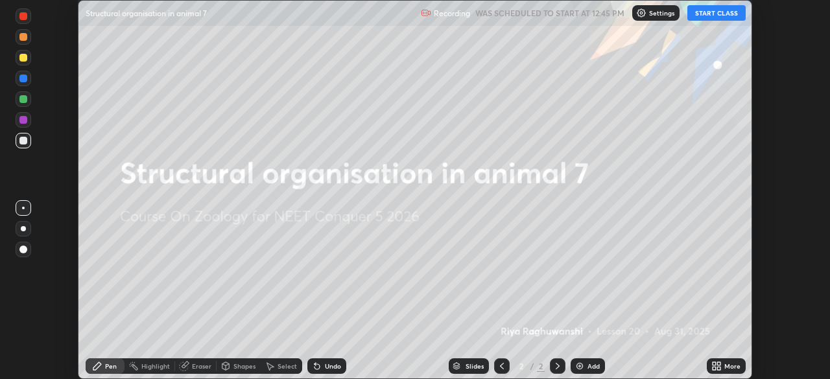
click at [702, 14] on button "START CLASS" at bounding box center [716, 13] width 58 height 16
click at [714, 368] on icon at bounding box center [714, 368] width 3 height 3
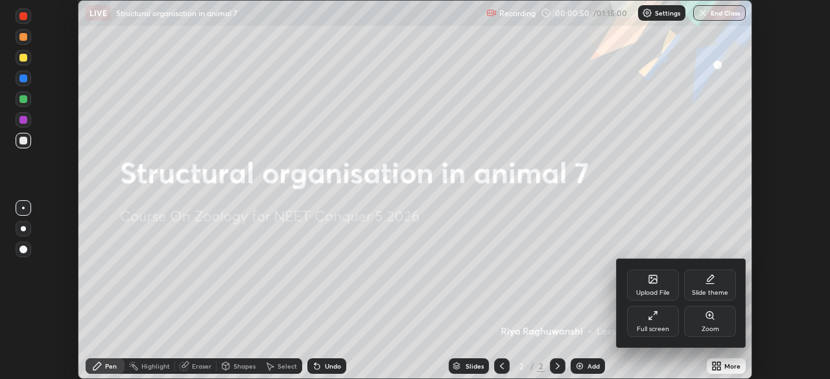
click at [650, 289] on div "Upload File" at bounding box center [653, 285] width 52 height 31
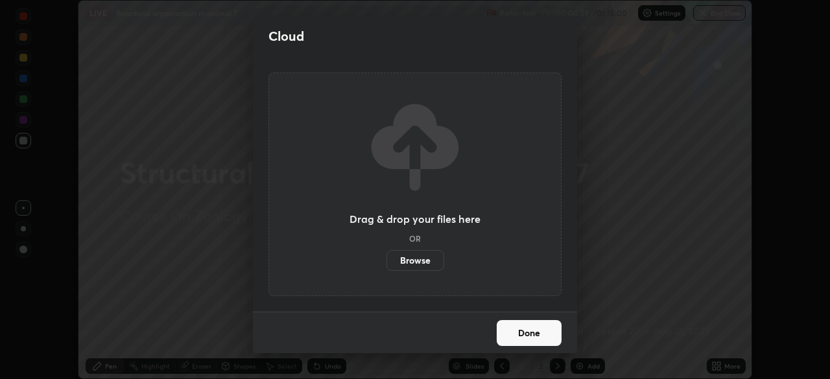
click at [434, 258] on label "Browse" at bounding box center [415, 260] width 58 height 21
click at [386, 258] on input "Browse" at bounding box center [386, 260] width 0 height 21
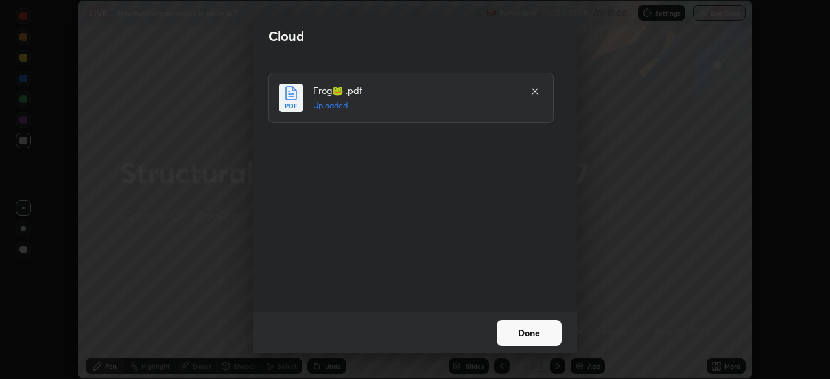
click at [525, 327] on button "Done" at bounding box center [529, 333] width 65 height 26
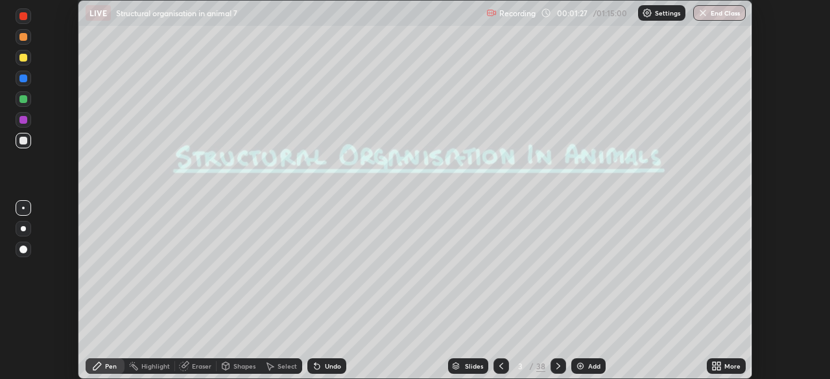
click at [715, 368] on icon at bounding box center [714, 368] width 3 height 3
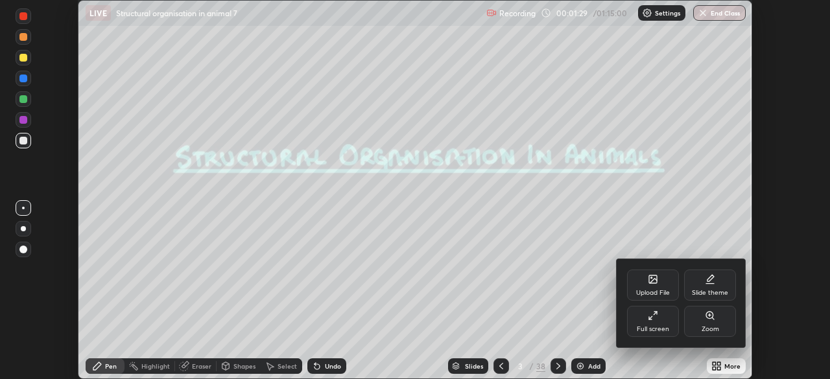
click at [550, 323] on div at bounding box center [415, 189] width 830 height 379
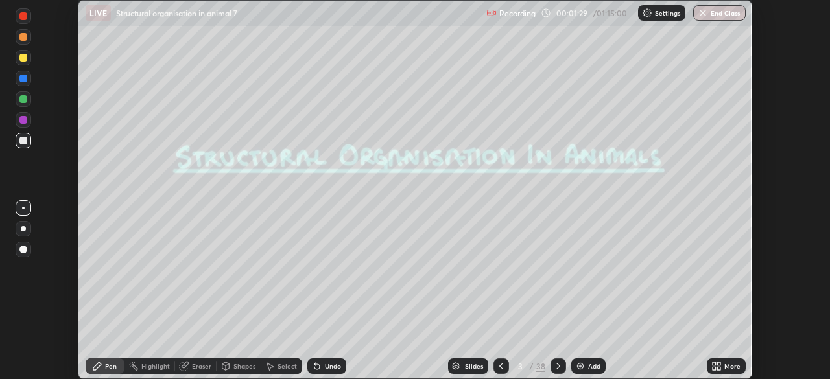
click at [469, 368] on div "Slides" at bounding box center [474, 366] width 18 height 6
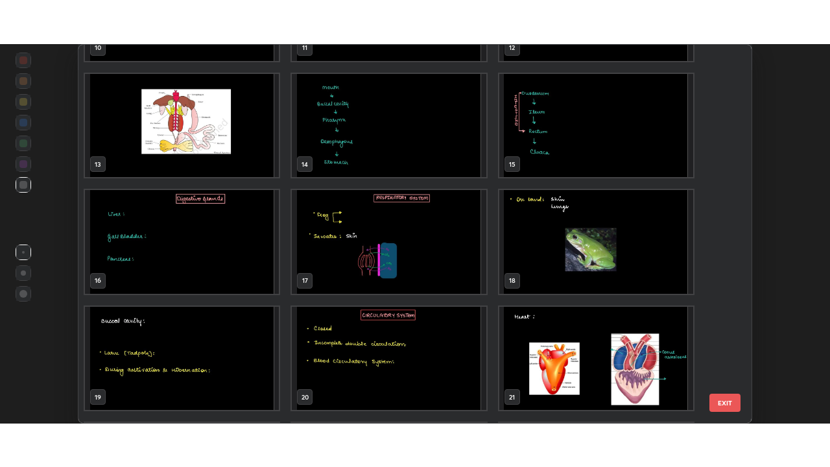
scroll to position [444, 0]
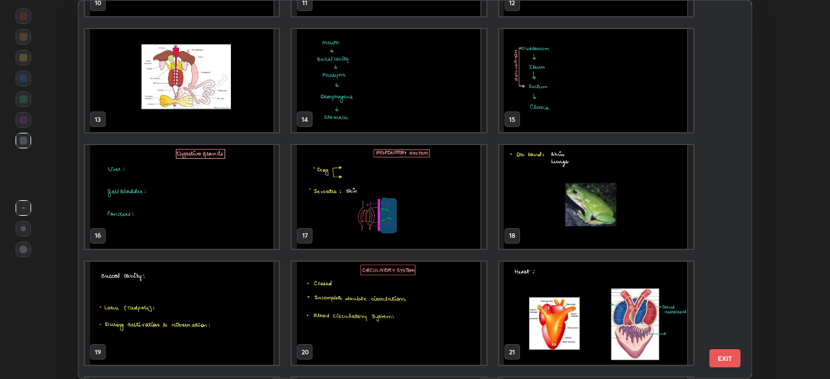
click at [535, 280] on img "grid" at bounding box center [596, 314] width 194 height 104
click at [536, 283] on img "grid" at bounding box center [596, 314] width 194 height 104
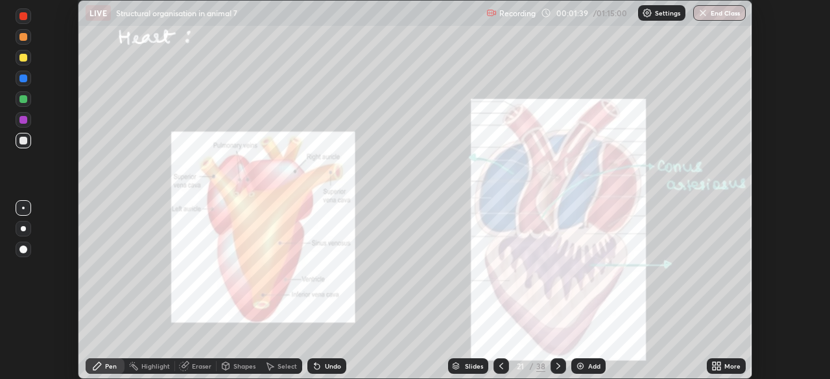
click at [714, 364] on icon at bounding box center [714, 363] width 3 height 3
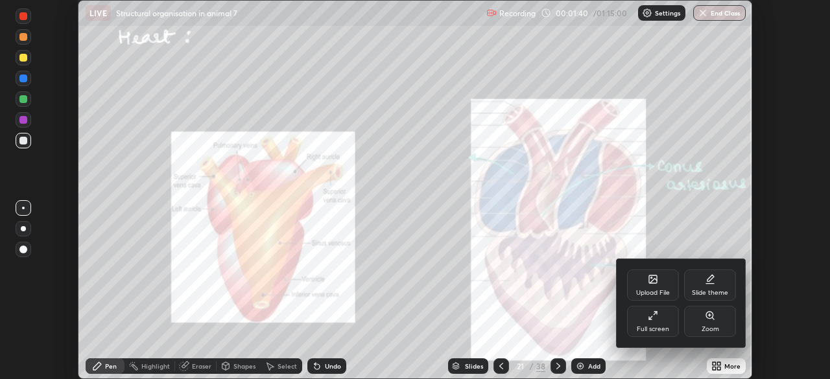
click at [655, 323] on div "Full screen" at bounding box center [653, 321] width 52 height 31
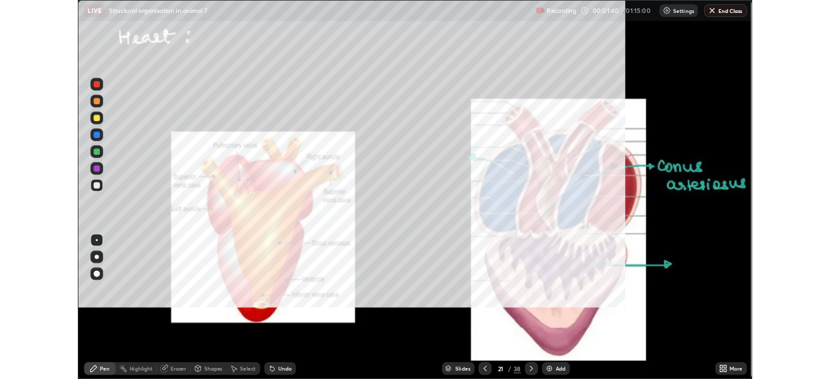
scroll to position [467, 830]
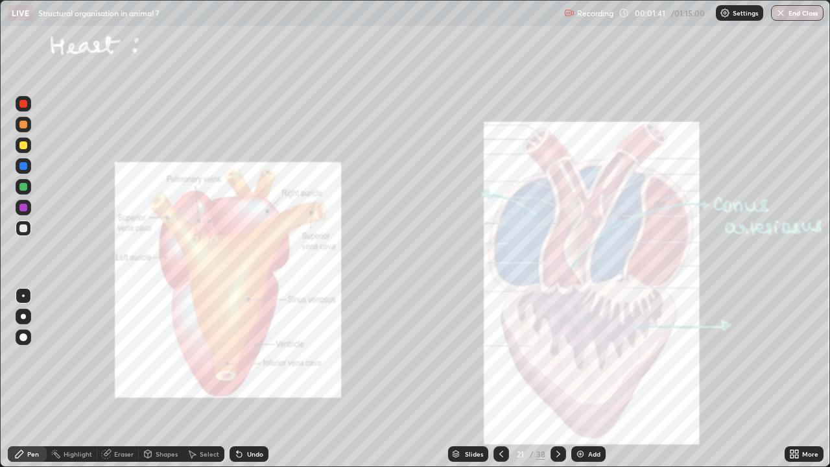
click at [795, 379] on icon at bounding box center [796, 456] width 3 height 3
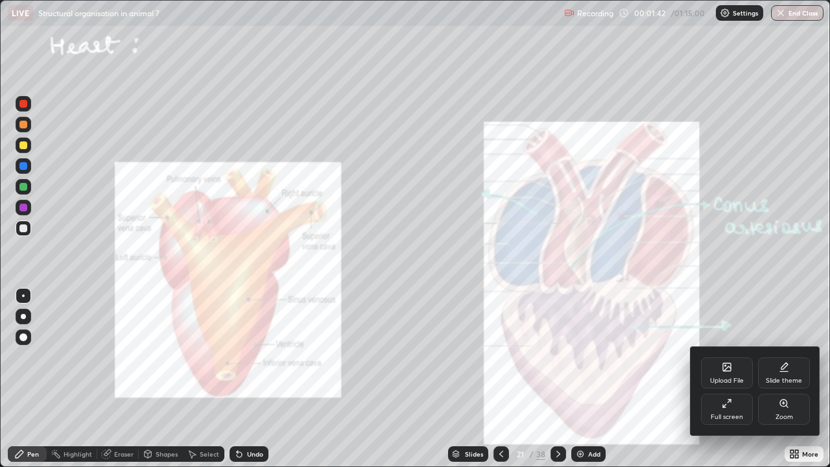
click at [731, 379] on div "Full screen" at bounding box center [727, 409] width 52 height 31
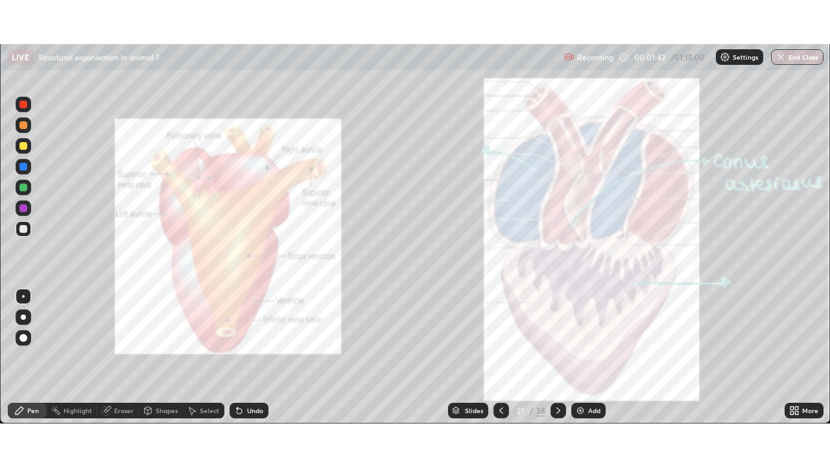
scroll to position [64457, 64006]
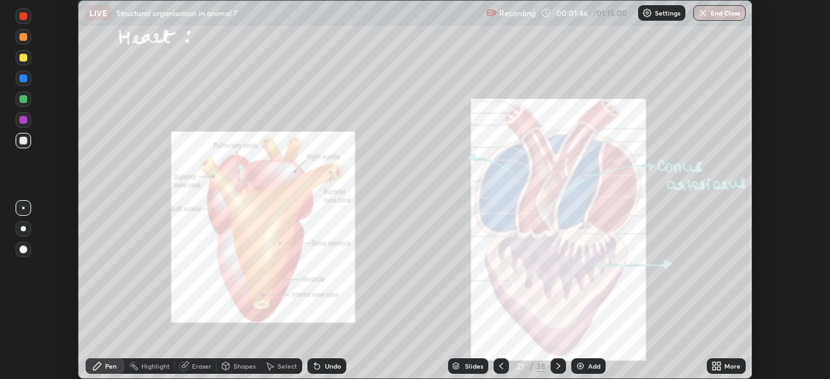
click at [720, 366] on icon at bounding box center [716, 366] width 10 height 10
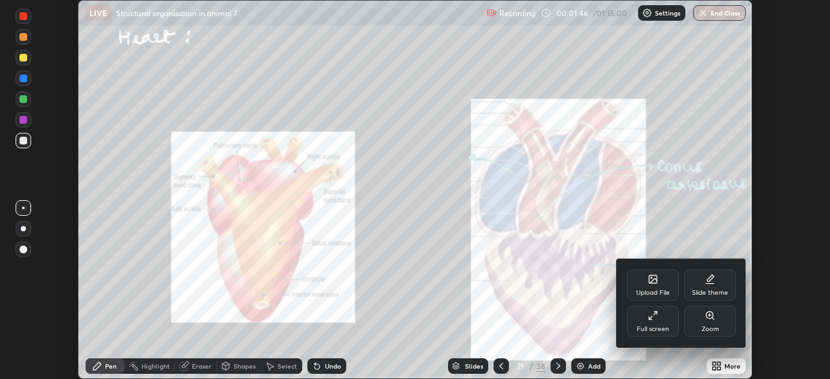
click at [652, 325] on div "Full screen" at bounding box center [653, 321] width 52 height 31
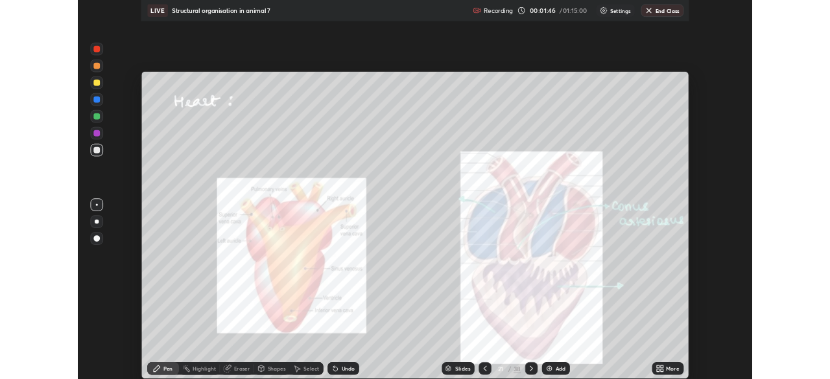
scroll to position [467, 830]
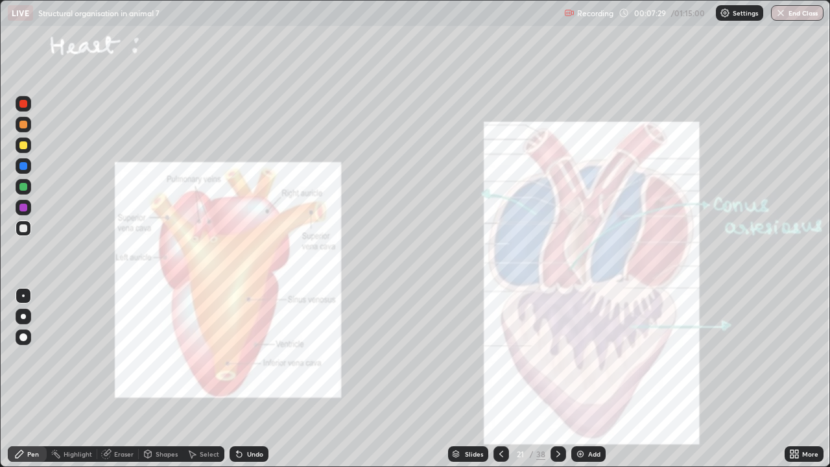
click at [501, 379] on icon at bounding box center [501, 454] width 10 height 10
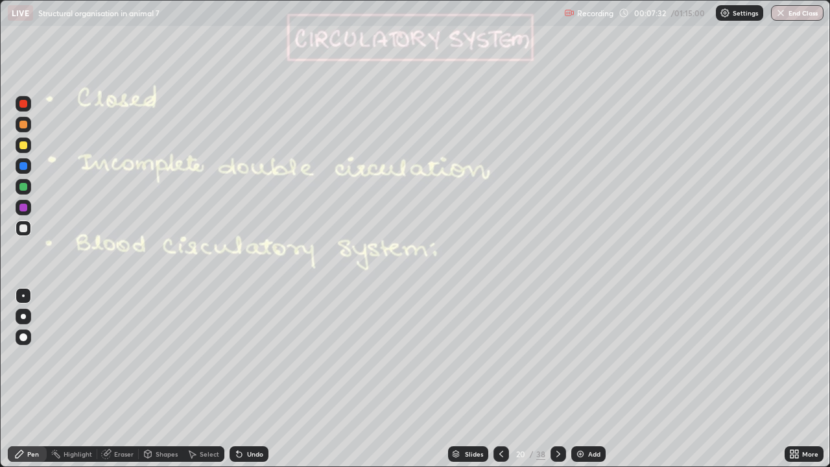
click at [556, 379] on icon at bounding box center [558, 454] width 4 height 6
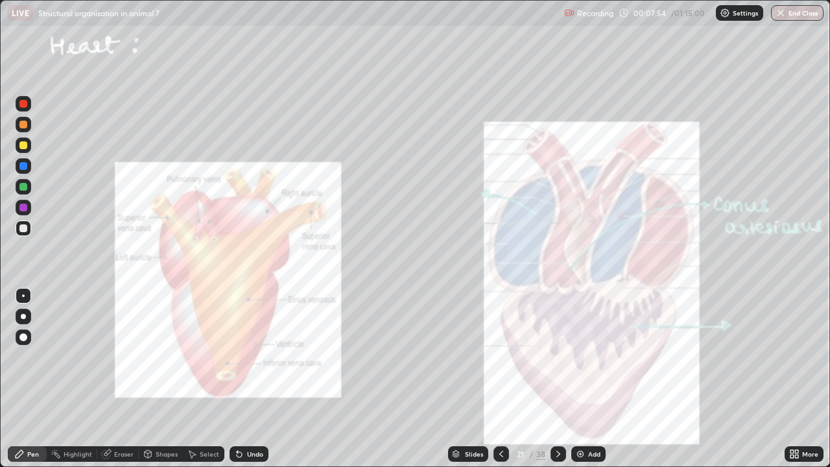
click at [23, 185] on div at bounding box center [23, 187] width 8 height 8
click at [22, 316] on div at bounding box center [23, 316] width 5 height 5
click at [20, 141] on div at bounding box center [23, 145] width 8 height 8
click at [23, 230] on div at bounding box center [23, 228] width 8 height 8
click at [22, 102] on div at bounding box center [23, 104] width 8 height 8
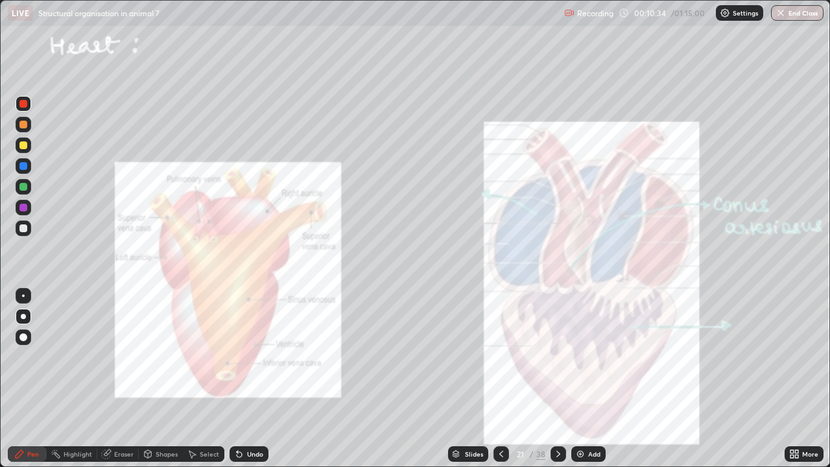
click at [23, 167] on div at bounding box center [23, 166] width 8 height 8
click at [556, 379] on icon at bounding box center [558, 454] width 10 height 10
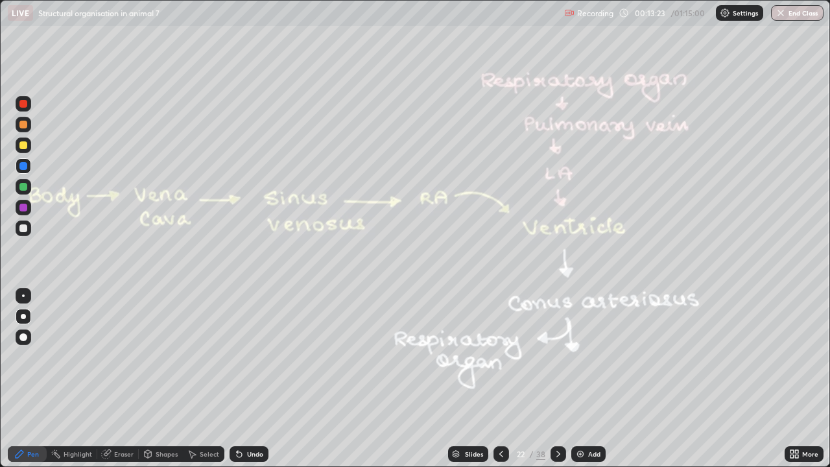
click at [23, 228] on div at bounding box center [23, 228] width 8 height 8
click at [23, 148] on div at bounding box center [23, 145] width 8 height 8
click at [23, 124] on div at bounding box center [23, 125] width 8 height 8
click at [20, 209] on div at bounding box center [23, 208] width 8 height 8
click at [103, 379] on icon at bounding box center [106, 454] width 8 height 8
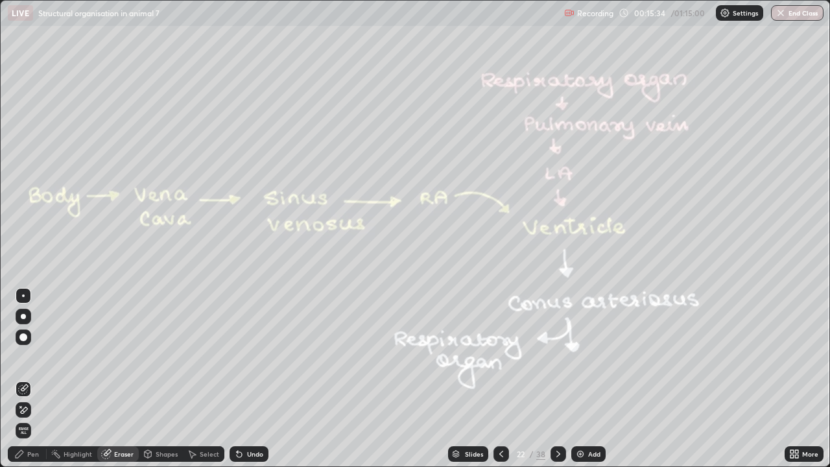
click at [30, 379] on div "Pen" at bounding box center [33, 454] width 12 height 6
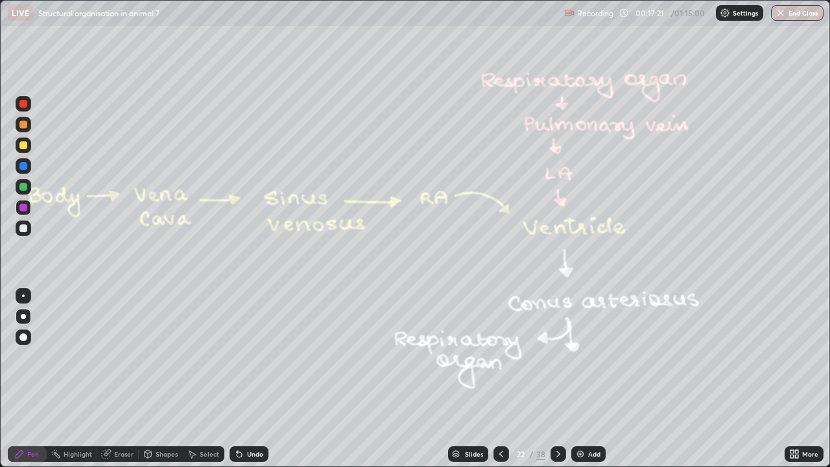
click at [556, 379] on icon at bounding box center [558, 454] width 10 height 10
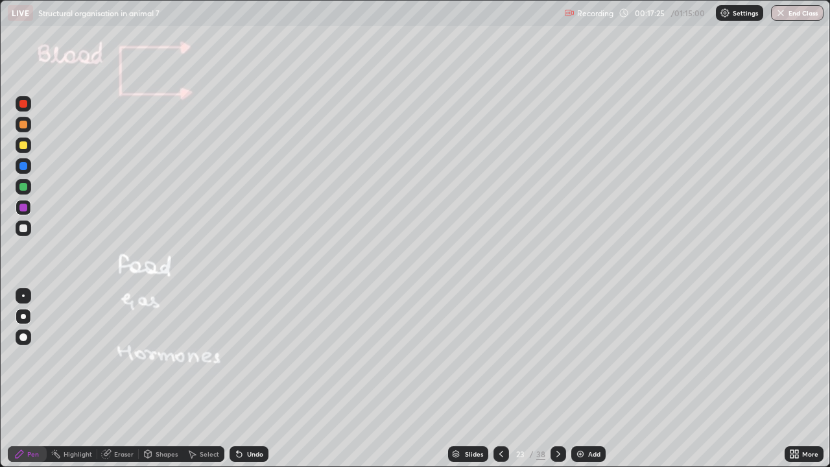
click at [557, 379] on icon at bounding box center [558, 454] width 4 height 6
click at [22, 231] on div at bounding box center [23, 228] width 8 height 8
click at [23, 147] on div at bounding box center [23, 145] width 8 height 8
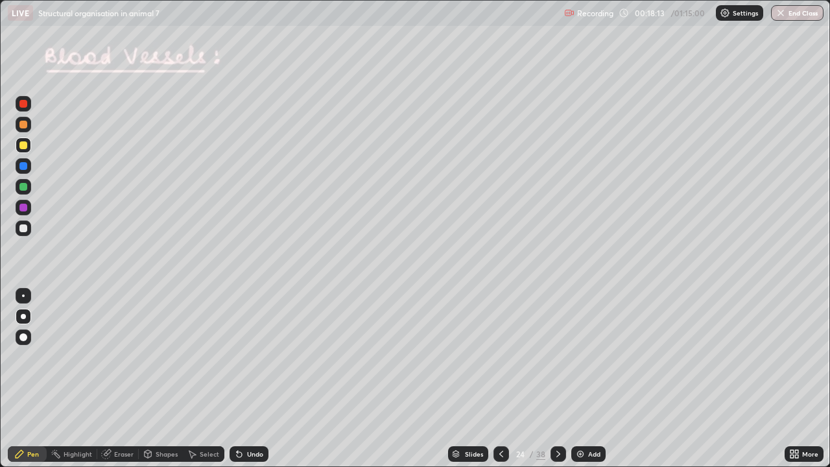
click at [237, 379] on icon at bounding box center [237, 451] width 1 height 1
click at [240, 379] on icon at bounding box center [239, 454] width 10 height 10
click at [22, 187] on div at bounding box center [23, 187] width 8 height 8
click at [556, 379] on icon at bounding box center [558, 454] width 10 height 10
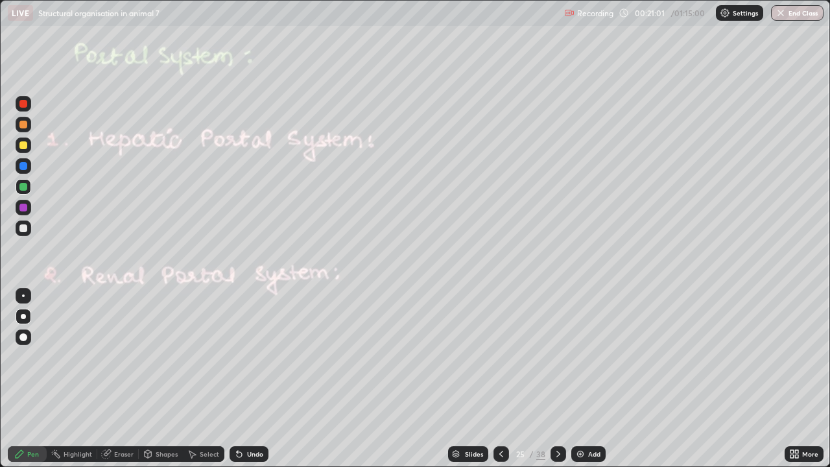
click at [23, 187] on div at bounding box center [23, 187] width 8 height 8
click at [556, 379] on icon at bounding box center [558, 454] width 10 height 10
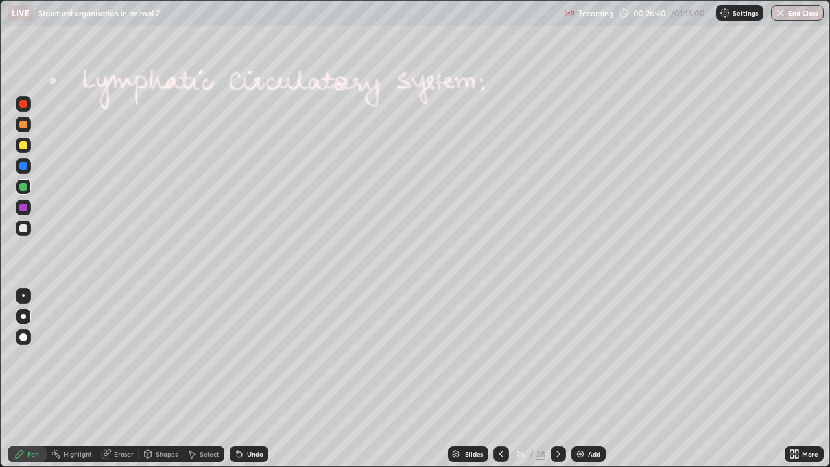
click at [21, 148] on div at bounding box center [23, 145] width 8 height 8
click at [26, 164] on div at bounding box center [23, 166] width 8 height 8
click at [23, 190] on div at bounding box center [23, 187] width 8 height 8
click at [24, 145] on div at bounding box center [23, 145] width 8 height 8
click at [24, 151] on div at bounding box center [24, 145] width 16 height 16
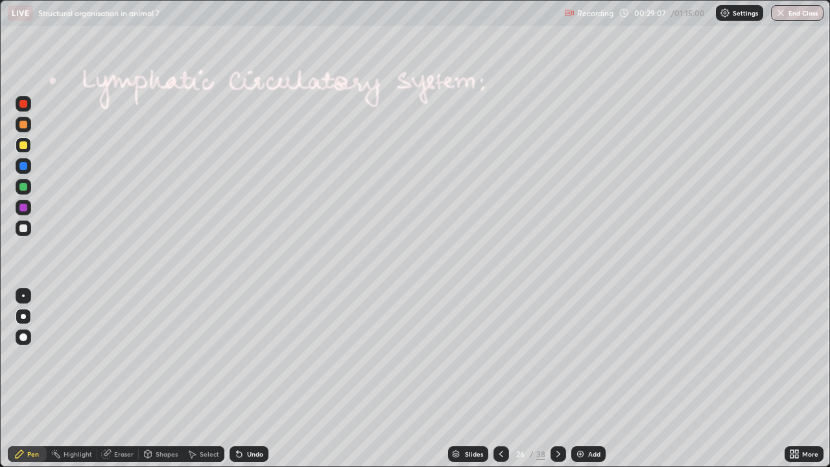
click at [555, 379] on icon at bounding box center [558, 454] width 10 height 10
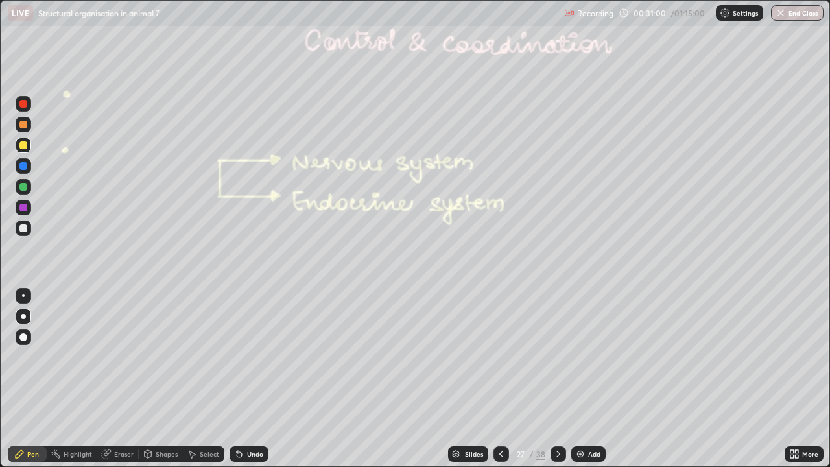
click at [555, 379] on icon at bounding box center [558, 454] width 10 height 10
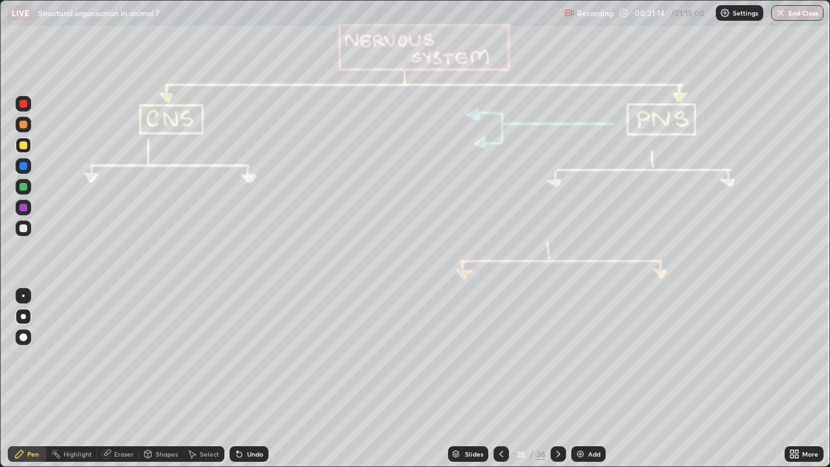
click at [25, 145] on div at bounding box center [23, 145] width 8 height 8
click at [23, 171] on div at bounding box center [24, 166] width 16 height 16
click at [116, 207] on button "Undo" at bounding box center [135, 212] width 38 height 16
click at [23, 185] on div at bounding box center [23, 187] width 8 height 8
click at [117, 379] on div "Eraser" at bounding box center [123, 454] width 19 height 6
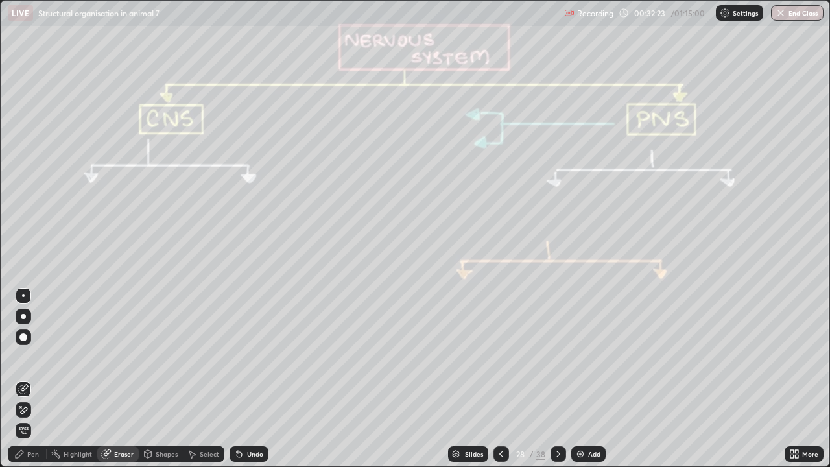
click at [29, 379] on div "Pen" at bounding box center [33, 454] width 12 height 6
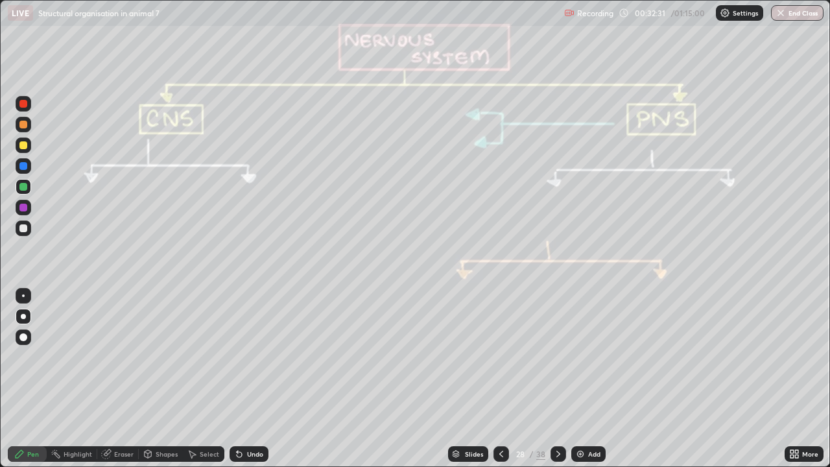
click at [23, 296] on div at bounding box center [23, 295] width 3 height 3
click at [25, 230] on div at bounding box center [23, 228] width 8 height 8
click at [23, 187] on div at bounding box center [23, 187] width 8 height 8
click at [23, 208] on div at bounding box center [23, 208] width 8 height 8
click at [20, 148] on div at bounding box center [24, 145] width 16 height 16
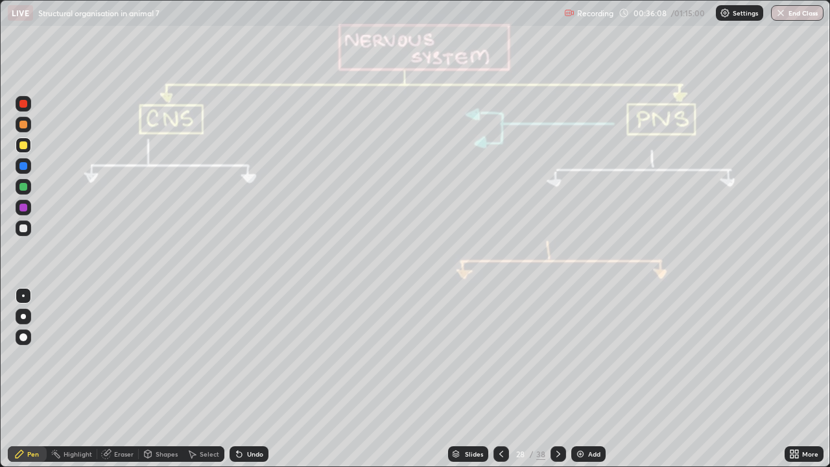
click at [30, 126] on div at bounding box center [24, 125] width 16 height 16
click at [25, 222] on div at bounding box center [24, 228] width 16 height 16
click at [556, 379] on icon at bounding box center [558, 454] width 10 height 10
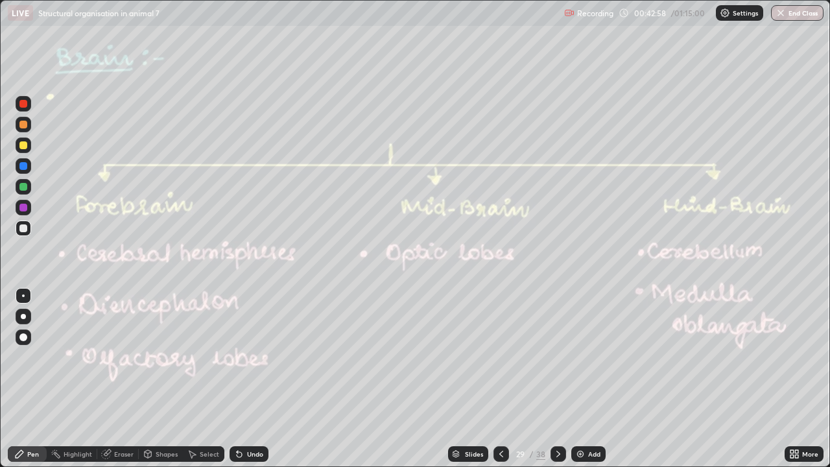
click at [559, 379] on icon at bounding box center [558, 454] width 10 height 10
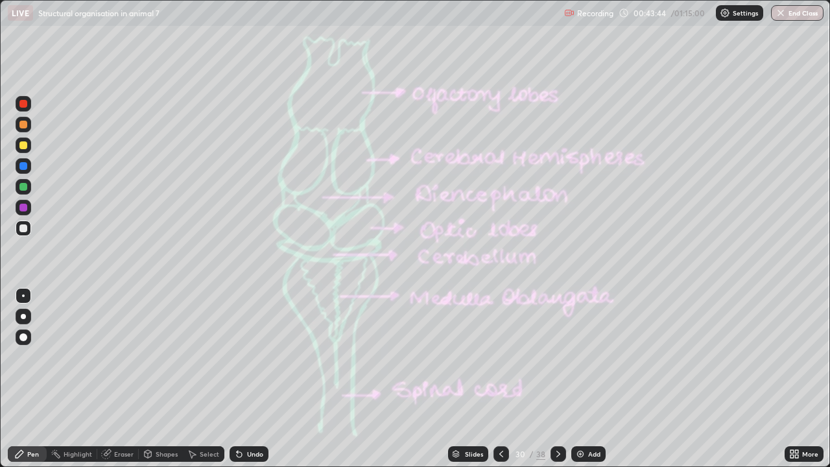
click at [501, 379] on icon at bounding box center [501, 454] width 4 height 6
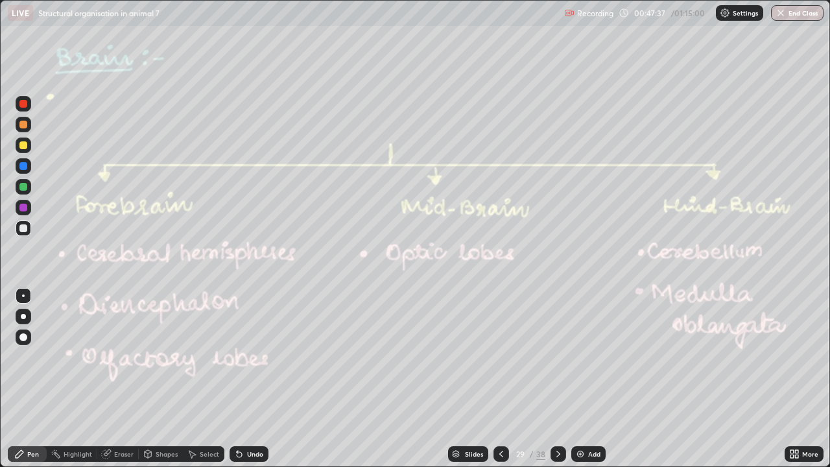
click at [555, 379] on icon at bounding box center [558, 454] width 10 height 10
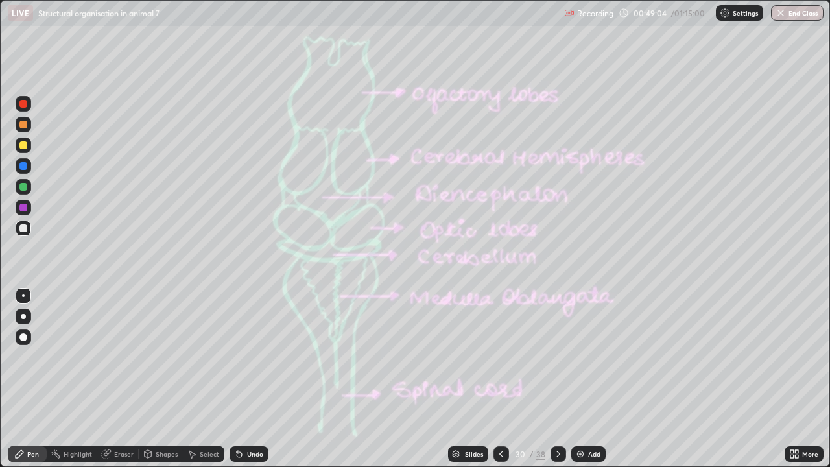
click at [556, 379] on icon at bounding box center [558, 454] width 10 height 10
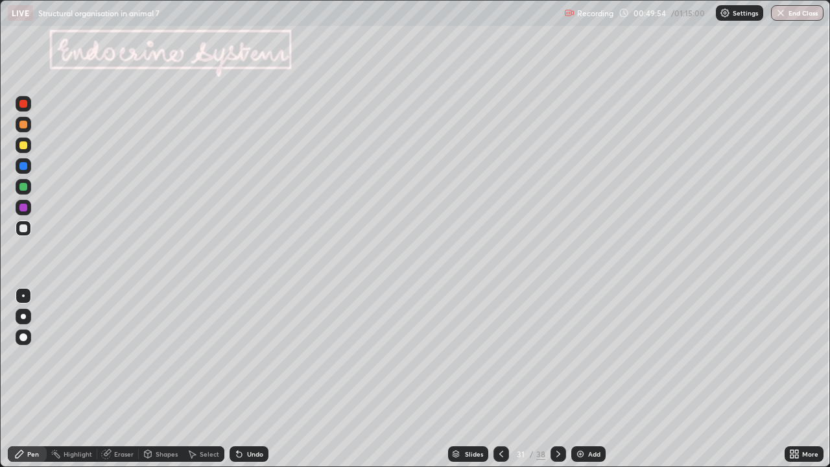
click at [25, 146] on div at bounding box center [23, 145] width 8 height 8
click at [23, 311] on div at bounding box center [24, 317] width 16 height 16
click at [246, 379] on div "Undo" at bounding box center [249, 454] width 39 height 16
click at [254, 379] on div "Undo" at bounding box center [249, 454] width 39 height 16
click at [23, 188] on div at bounding box center [23, 187] width 8 height 8
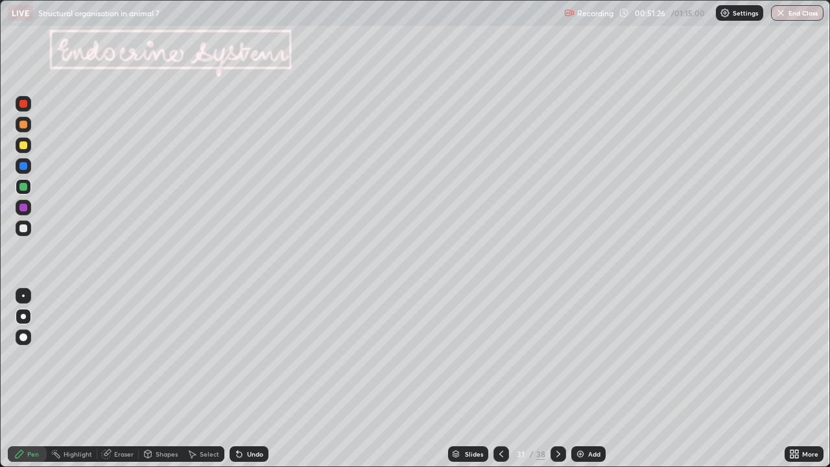
click at [23, 229] on div at bounding box center [23, 228] width 8 height 8
click at [556, 379] on icon at bounding box center [558, 454] width 4 height 6
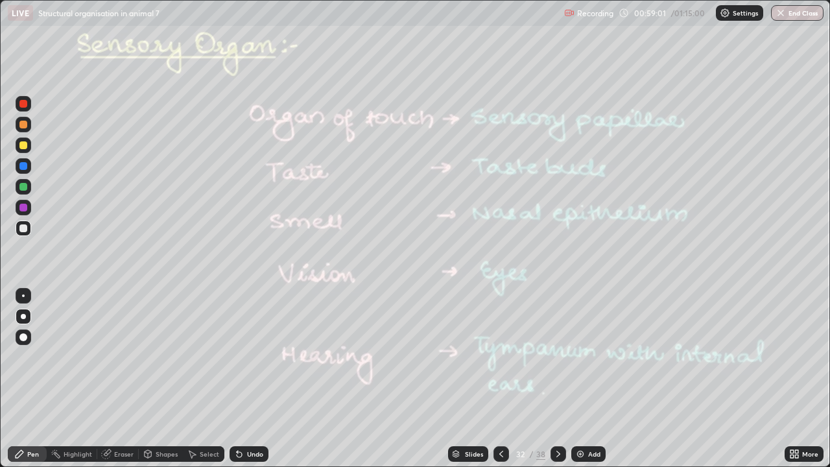
click at [556, 379] on icon at bounding box center [558, 454] width 10 height 10
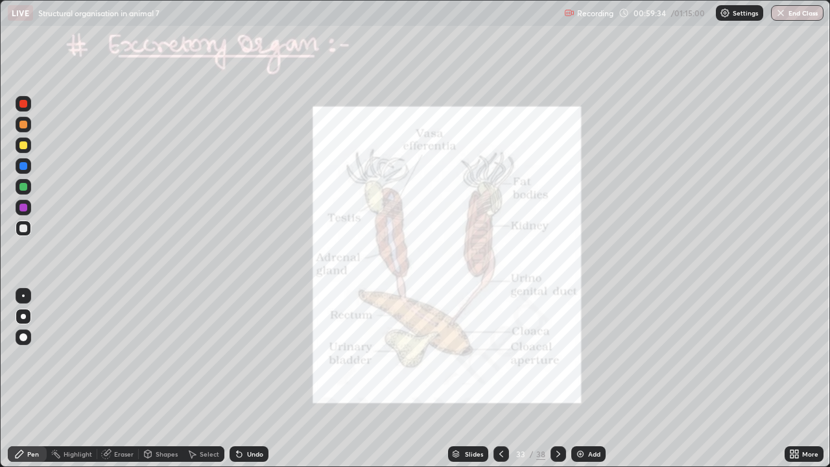
click at [23, 106] on div at bounding box center [23, 104] width 8 height 8
click at [23, 228] on div at bounding box center [23, 228] width 8 height 8
click at [23, 126] on div at bounding box center [23, 125] width 8 height 8
click at [247, 379] on div "Undo" at bounding box center [255, 454] width 16 height 6
click at [248, 379] on div "Undo" at bounding box center [255, 454] width 16 height 6
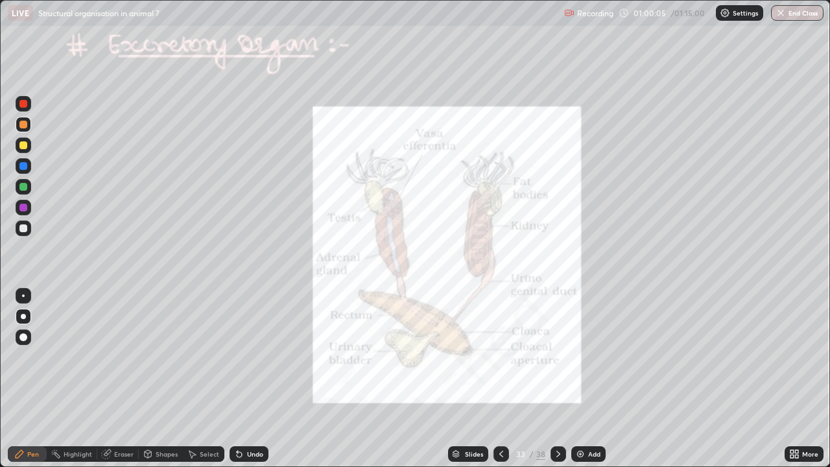
click at [248, 379] on div "Undo" at bounding box center [255, 454] width 16 height 6
click at [250, 379] on div "Undo" at bounding box center [255, 454] width 16 height 6
click at [242, 379] on div "Undo" at bounding box center [249, 454] width 39 height 16
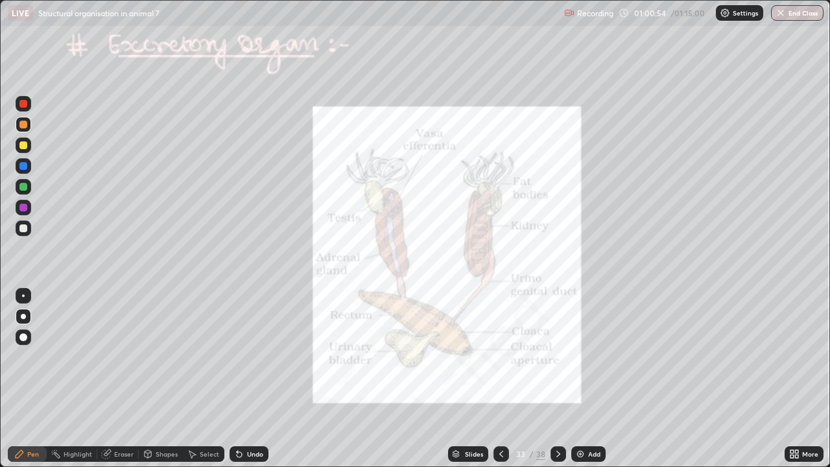
click at [23, 102] on div at bounding box center [23, 104] width 8 height 8
click at [22, 129] on div at bounding box center [24, 125] width 16 height 16
click at [22, 230] on div at bounding box center [23, 228] width 8 height 8
click at [21, 110] on div at bounding box center [24, 104] width 16 height 16
click at [21, 187] on div at bounding box center [23, 187] width 8 height 8
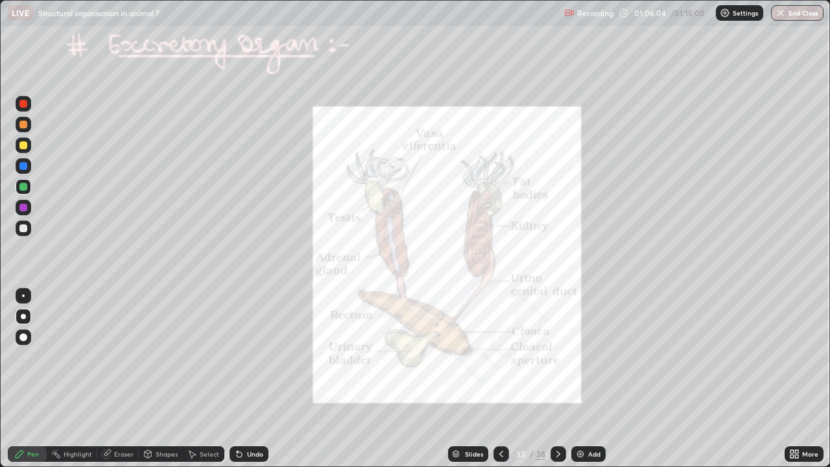
click at [25, 143] on div at bounding box center [23, 145] width 8 height 8
click at [556, 379] on icon at bounding box center [558, 454] width 4 height 6
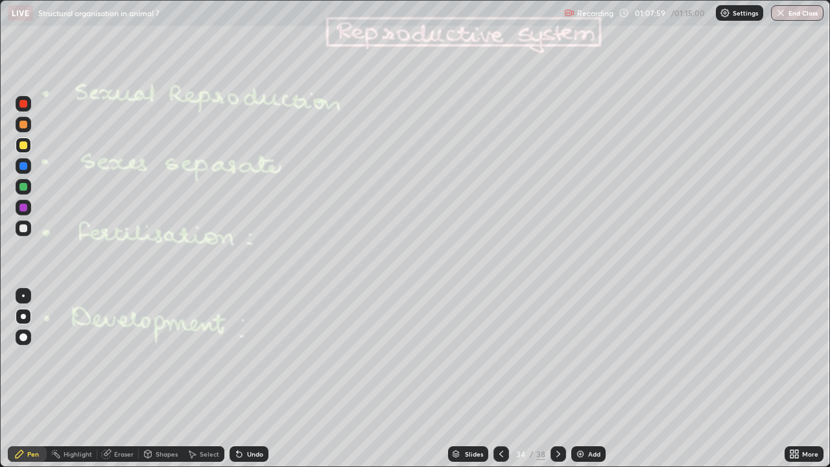
click at [25, 189] on div at bounding box center [23, 187] width 8 height 8
click at [553, 379] on icon at bounding box center [558, 454] width 10 height 10
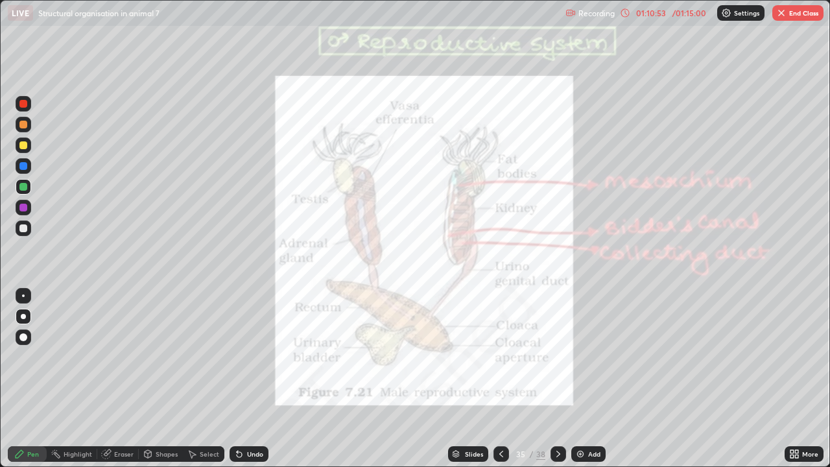
click at [21, 209] on div at bounding box center [23, 208] width 8 height 8
click at [196, 379] on icon at bounding box center [192, 454] width 10 height 10
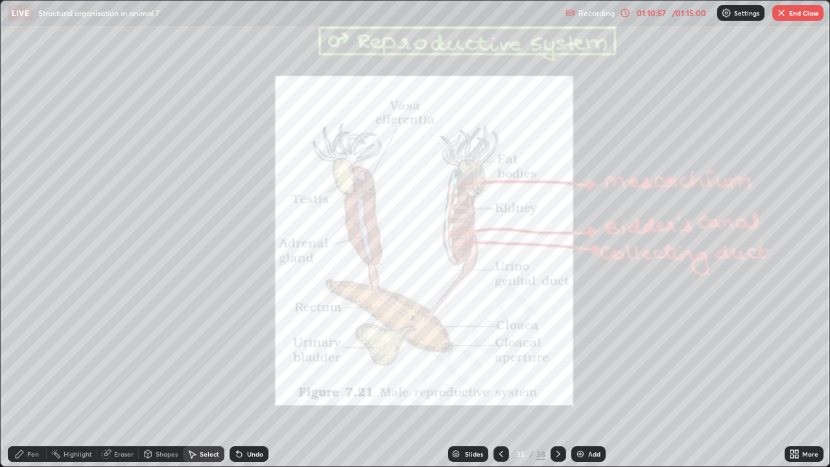
click at [158, 379] on div "Shapes" at bounding box center [161, 454] width 44 height 16
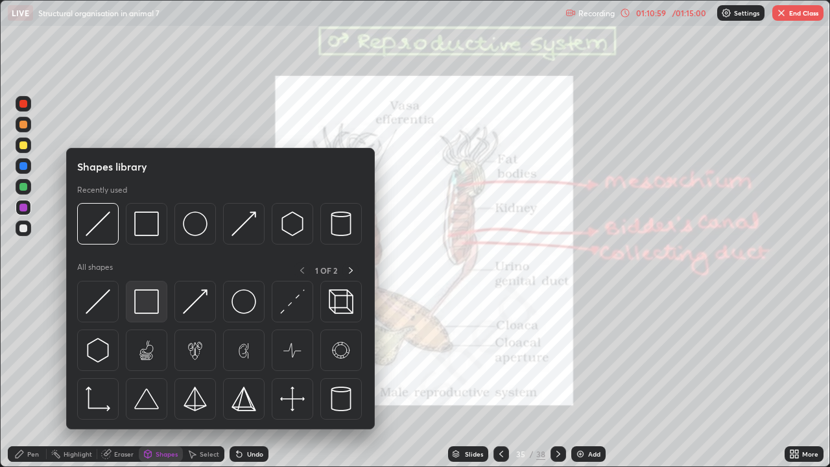
click at [149, 301] on img at bounding box center [146, 301] width 25 height 25
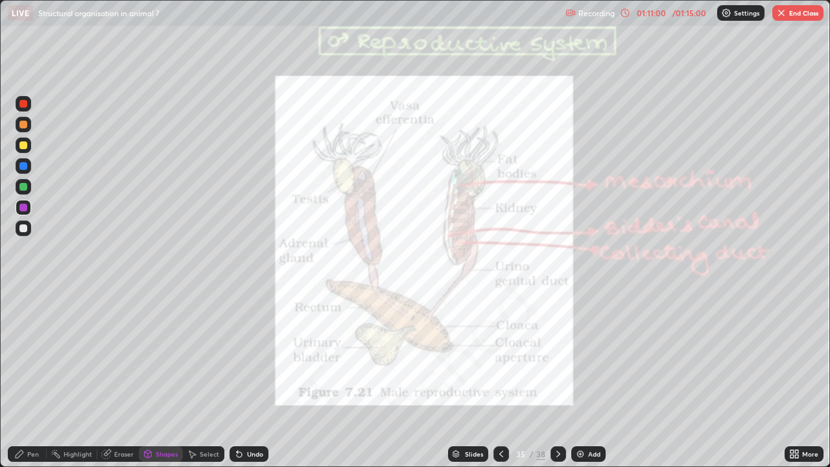
click at [33, 379] on div "Pen" at bounding box center [33, 454] width 12 height 6
click at [21, 226] on div at bounding box center [23, 228] width 8 height 8
click at [726, 14] on img at bounding box center [726, 13] width 10 height 10
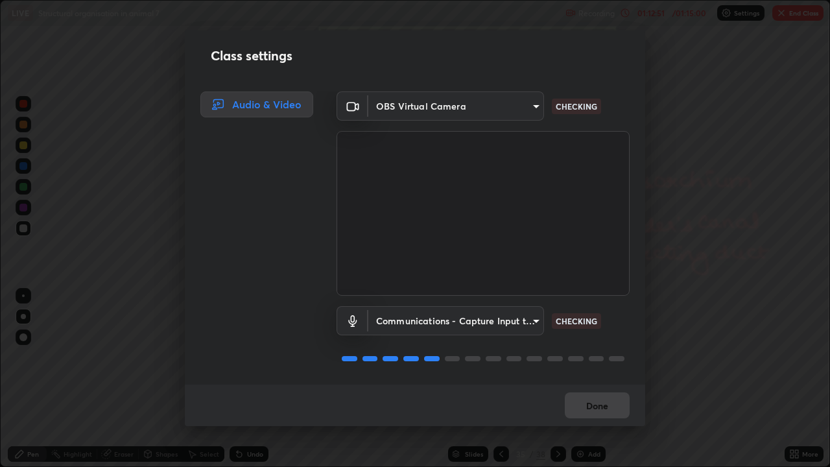
click at [684, 309] on div "Class settings Audio & Video OBS Virtual Camera fc38be1871f717ddc8e1b512eadbf63…" at bounding box center [415, 233] width 830 height 467
click at [676, 359] on div "Class settings Audio & Video OBS Virtual Camera fc38be1871f717ddc8e1b512eadbf63…" at bounding box center [415, 233] width 830 height 467
click at [689, 314] on div "Class settings Audio & Video OBS Virtual Camera fc38be1871f717ddc8e1b512eadbf63…" at bounding box center [415, 233] width 830 height 467
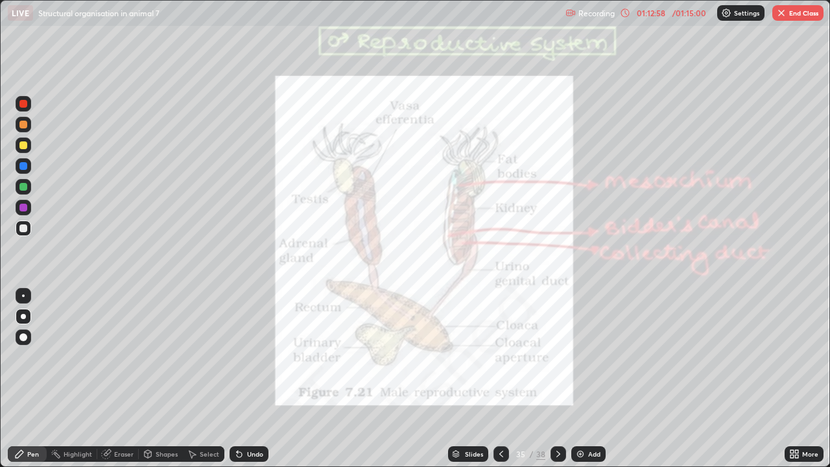
click at [625, 12] on icon at bounding box center [625, 13] width 10 height 10
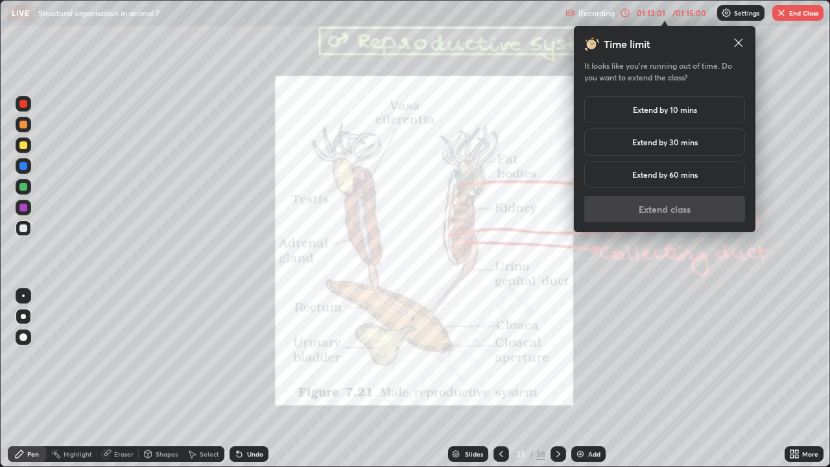
click at [669, 144] on h5 "Extend by 30 mins" at bounding box center [664, 142] width 65 height 12
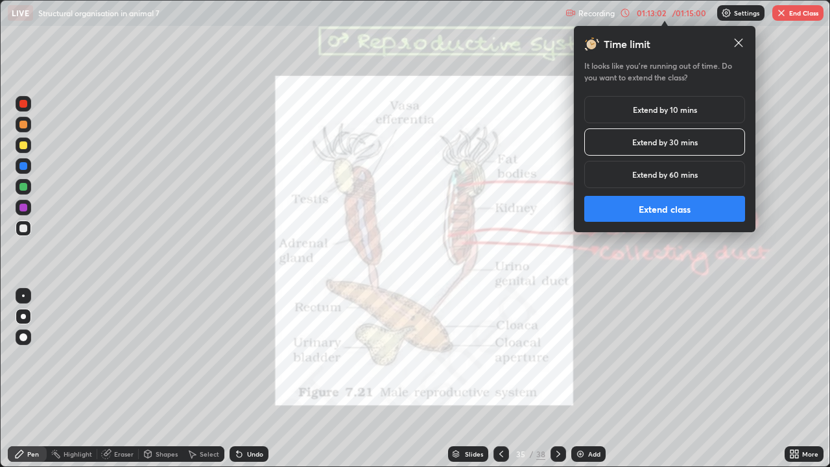
click at [659, 212] on button "Extend class" at bounding box center [664, 209] width 161 height 26
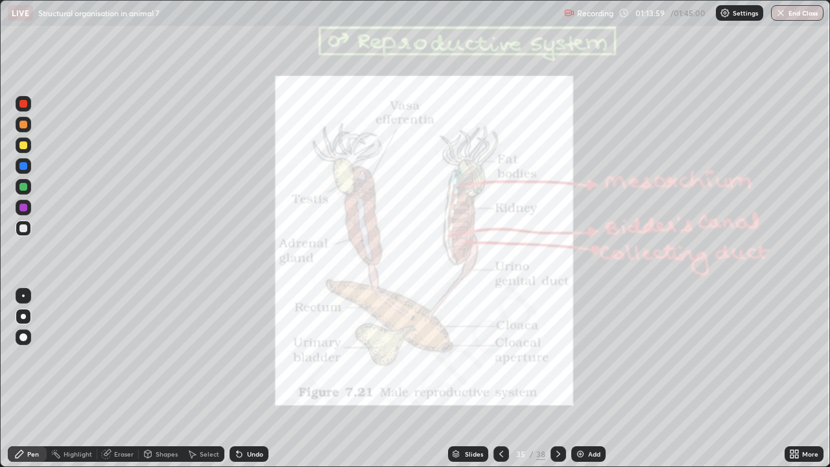
click at [24, 106] on div at bounding box center [23, 104] width 8 height 8
click at [21, 145] on div at bounding box center [23, 145] width 8 height 8
click at [22, 126] on div at bounding box center [23, 125] width 8 height 8
click at [116, 379] on div "Eraser" at bounding box center [123, 454] width 19 height 6
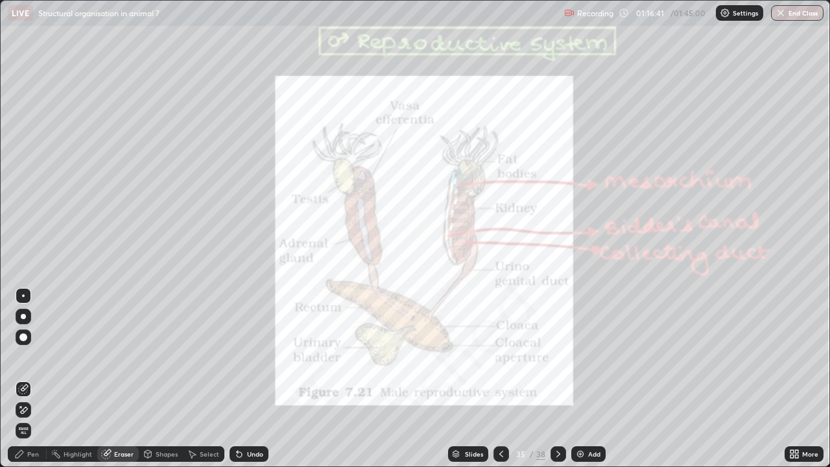
click at [194, 379] on icon at bounding box center [192, 454] width 10 height 10
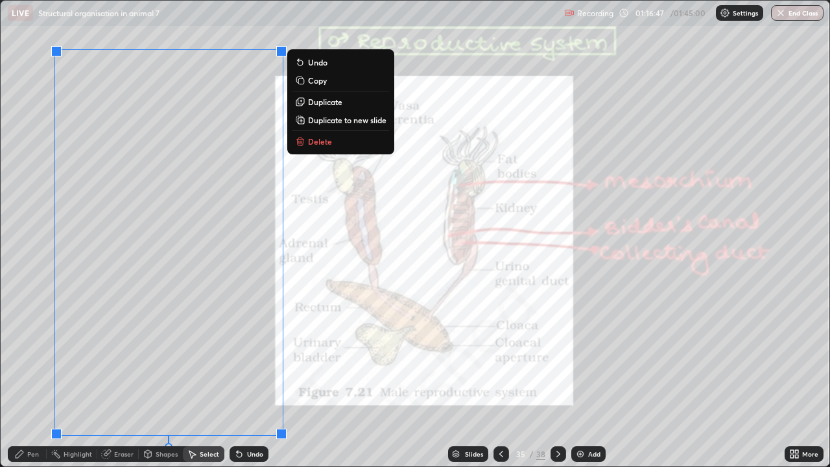
click at [307, 140] on button "Delete" at bounding box center [340, 142] width 97 height 16
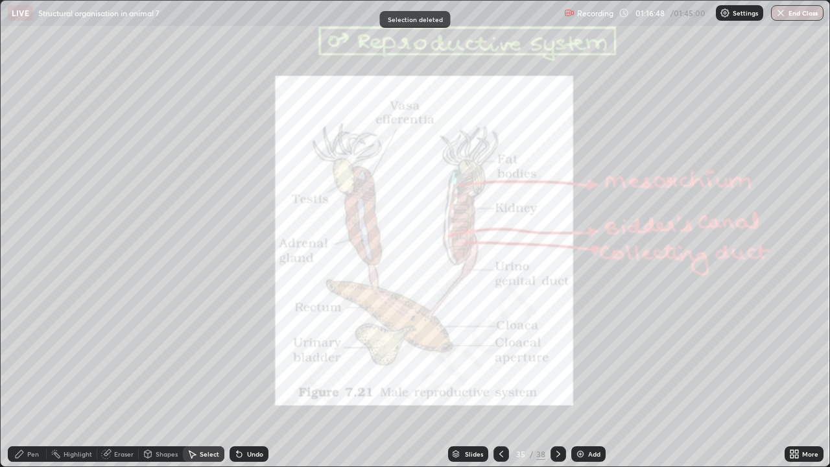
click at [30, 379] on div "Pen" at bounding box center [33, 454] width 12 height 6
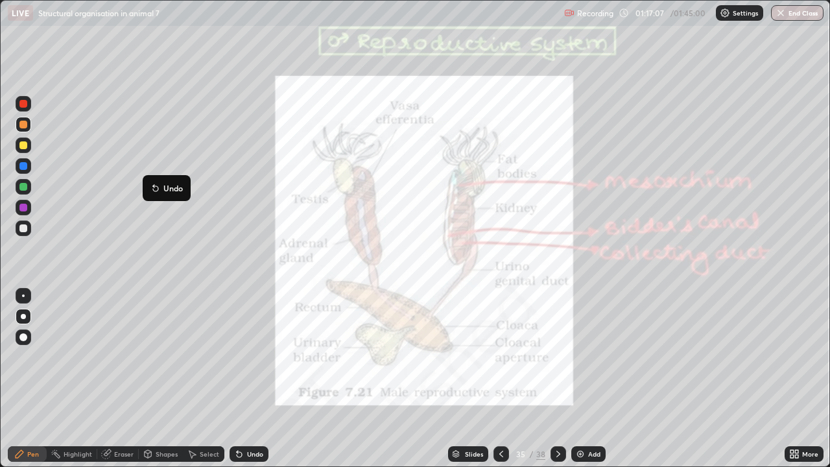
click at [165, 183] on p "Undo" at bounding box center [172, 188] width 19 height 10
click at [102, 379] on icon at bounding box center [106, 454] width 8 height 8
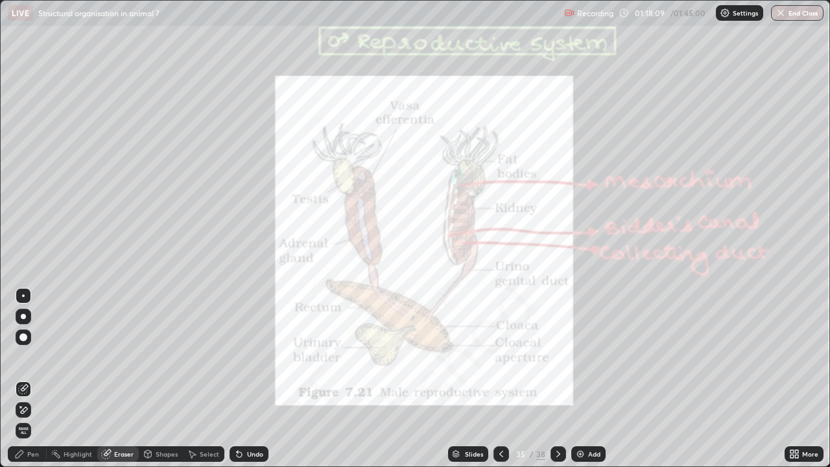
click at [38, 379] on div "Pen" at bounding box center [33, 454] width 12 height 6
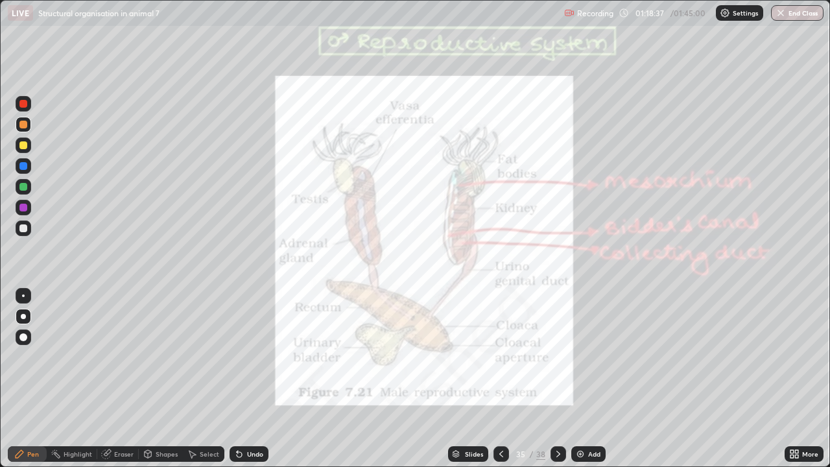
click at [556, 379] on div at bounding box center [558, 454] width 16 height 16
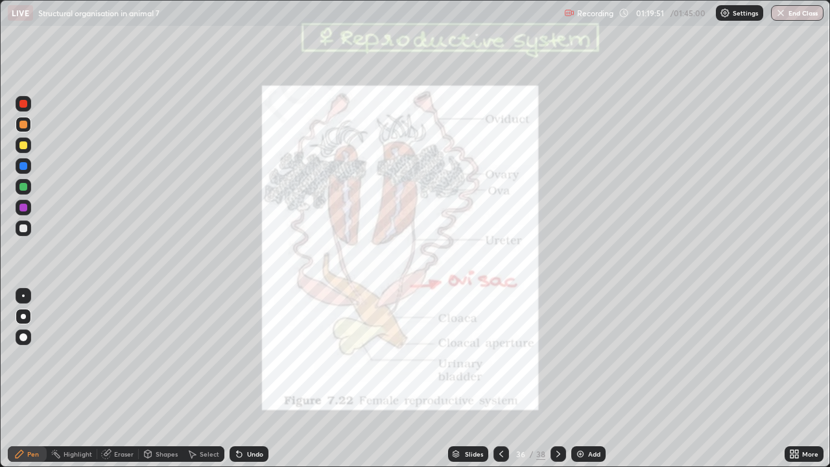
click at [23, 146] on div at bounding box center [23, 145] width 8 height 8
click at [30, 110] on div at bounding box center [24, 103] width 16 height 21
click at [237, 379] on icon at bounding box center [237, 451] width 1 height 1
click at [234, 379] on icon at bounding box center [239, 454] width 10 height 10
click at [27, 181] on div at bounding box center [24, 187] width 16 height 16
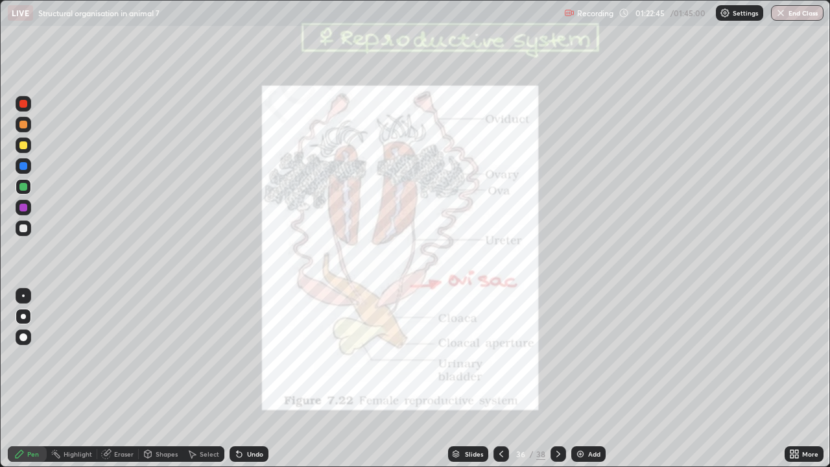
click at [558, 379] on icon at bounding box center [558, 454] width 10 height 10
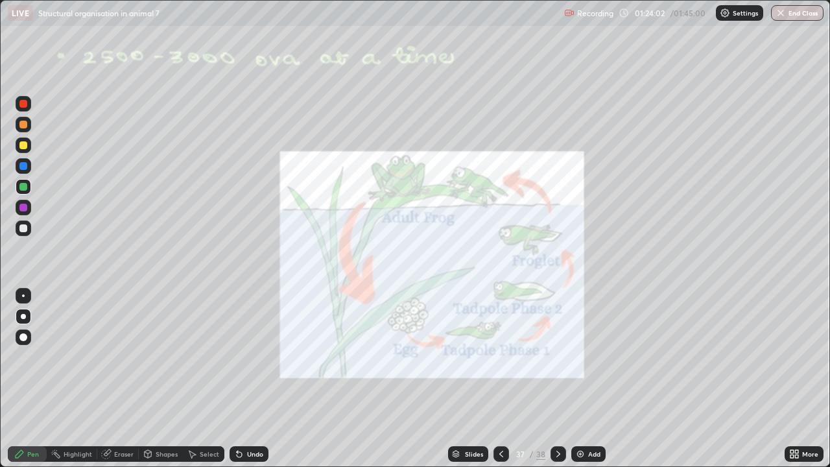
click at [248, 379] on div "Undo" at bounding box center [255, 454] width 16 height 6
click at [249, 379] on div "Undo" at bounding box center [249, 454] width 39 height 16
click at [248, 379] on div "Undo" at bounding box center [249, 454] width 39 height 16
click at [24, 126] on div at bounding box center [23, 125] width 8 height 8
click at [556, 379] on icon at bounding box center [558, 454] width 10 height 10
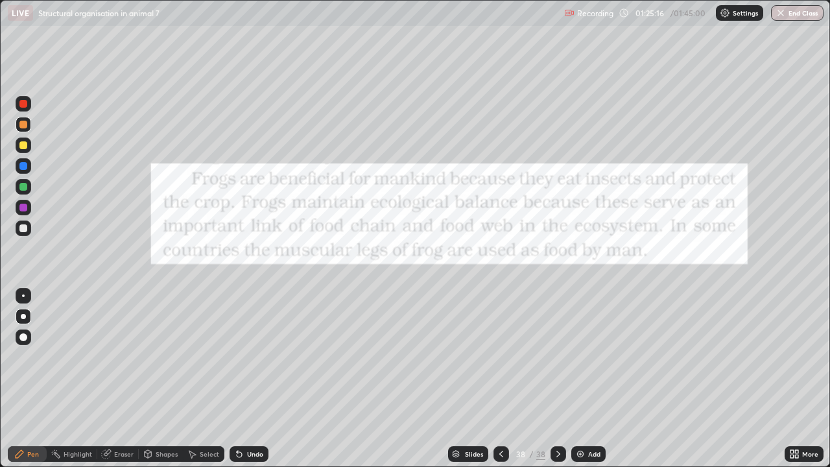
click at [21, 104] on div at bounding box center [23, 104] width 8 height 8
click at [581, 379] on img at bounding box center [580, 454] width 10 height 10
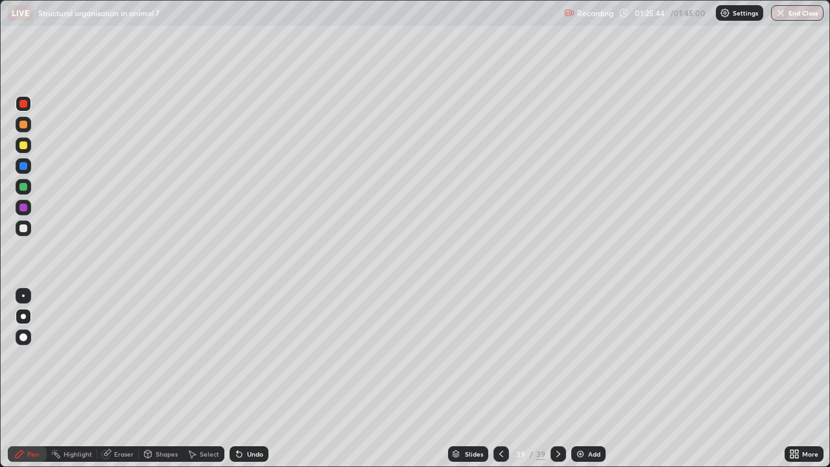
click at [499, 379] on icon at bounding box center [501, 454] width 10 height 10
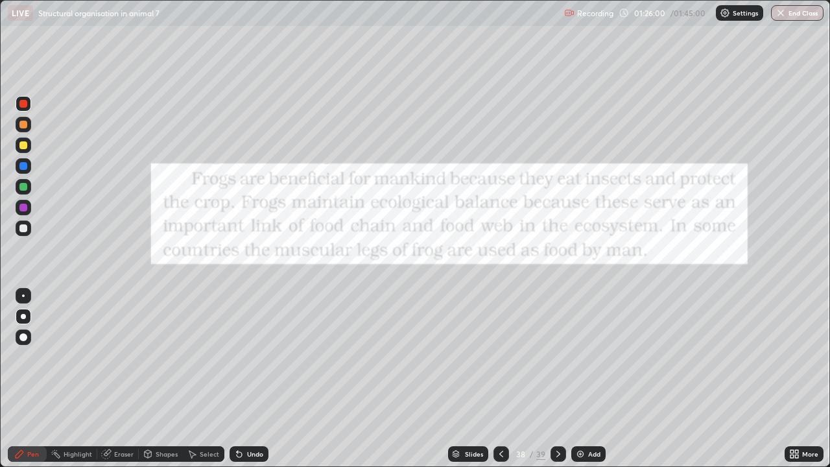
click at [792, 379] on icon at bounding box center [791, 456] width 3 height 3
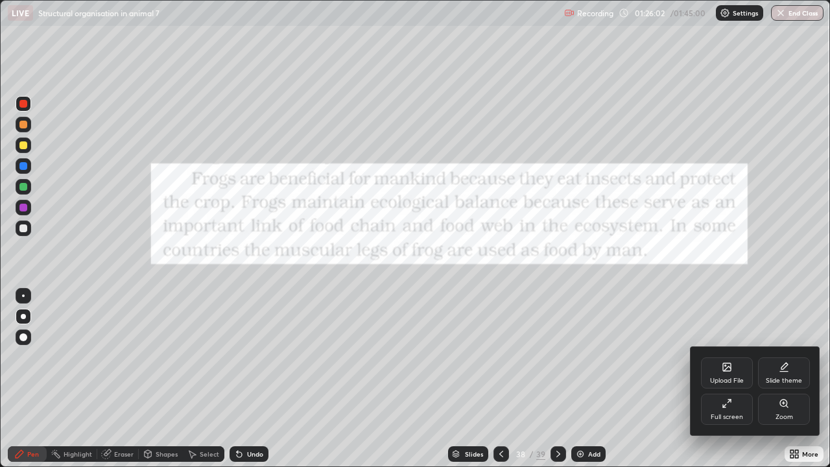
click at [732, 379] on div "Full screen" at bounding box center [727, 409] width 52 height 31
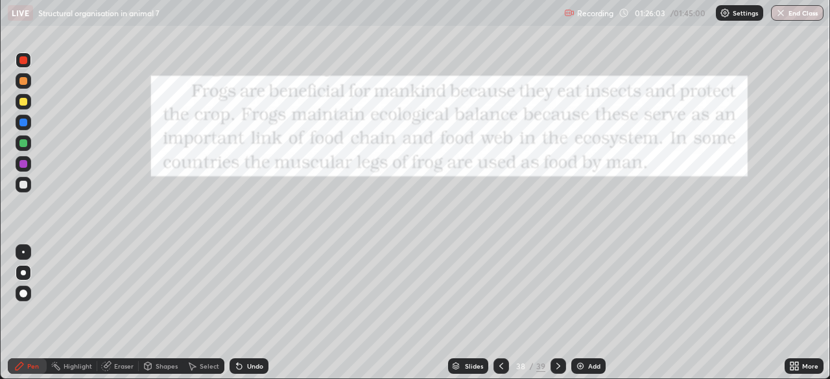
scroll to position [64457, 64006]
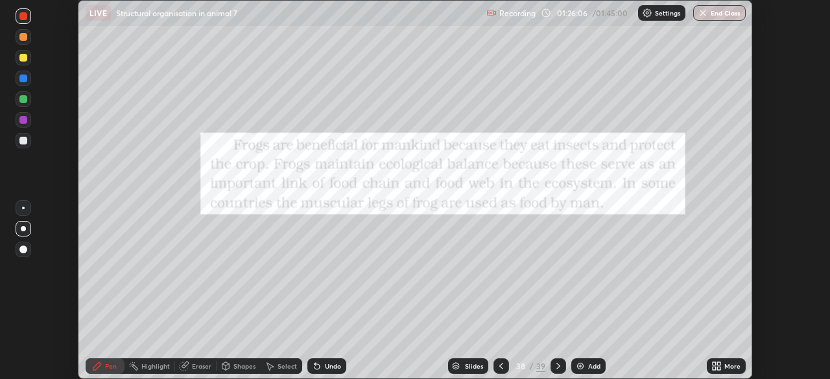
click at [703, 14] on img "button" at bounding box center [703, 13] width 10 height 10
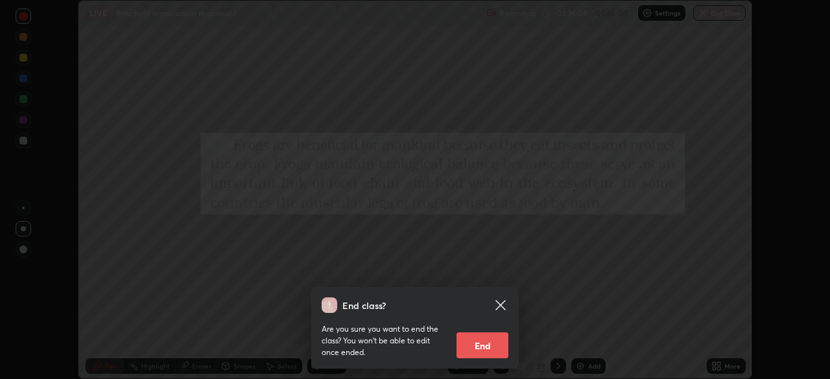
click at [493, 344] on button "End" at bounding box center [482, 346] width 52 height 26
